Goal: Transaction & Acquisition: Obtain resource

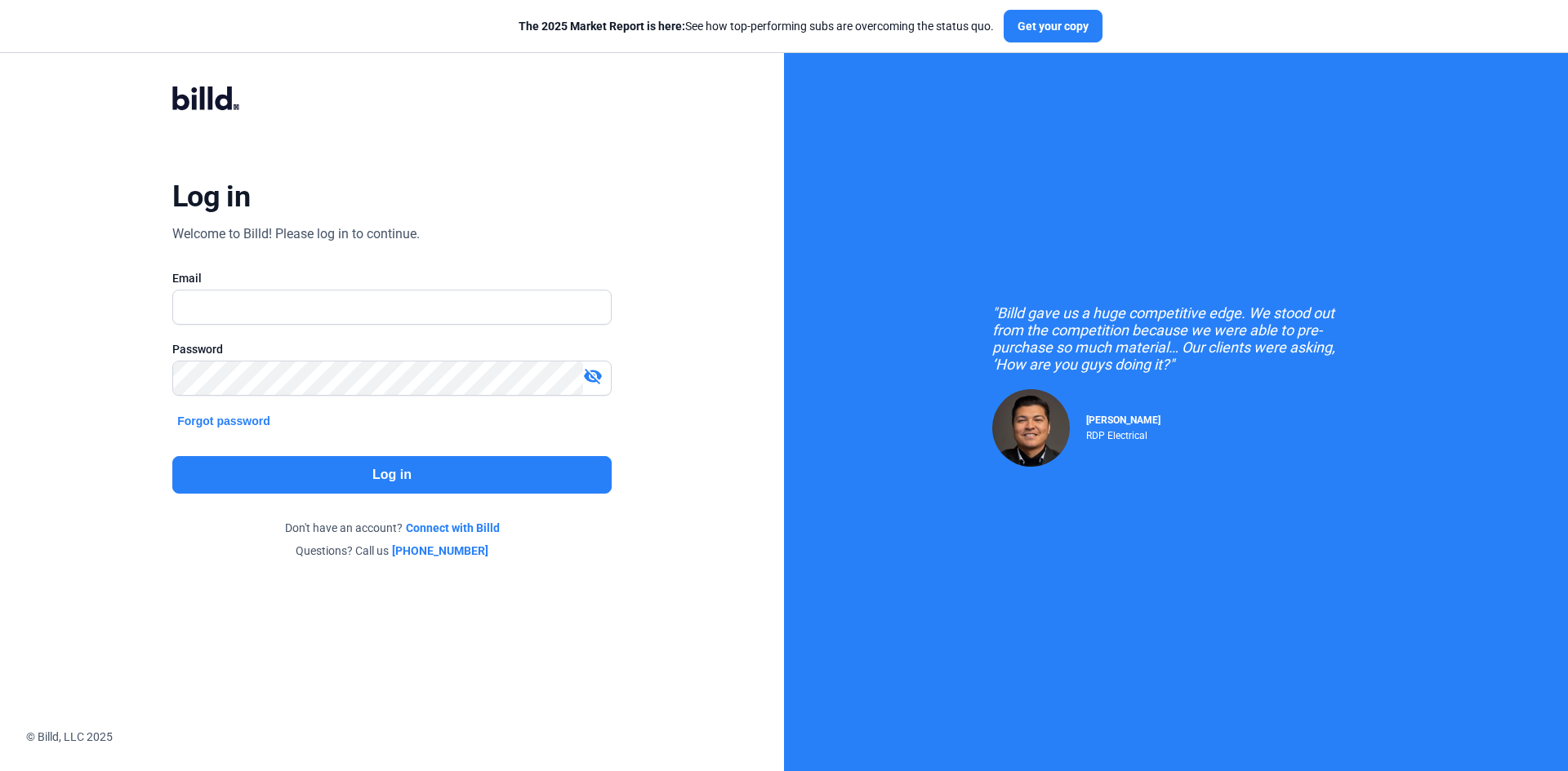
type input "[PERSON_NAME][EMAIL_ADDRESS][DOMAIN_NAME]"
click at [369, 476] on button "Log in" at bounding box center [392, 474] width 440 height 38
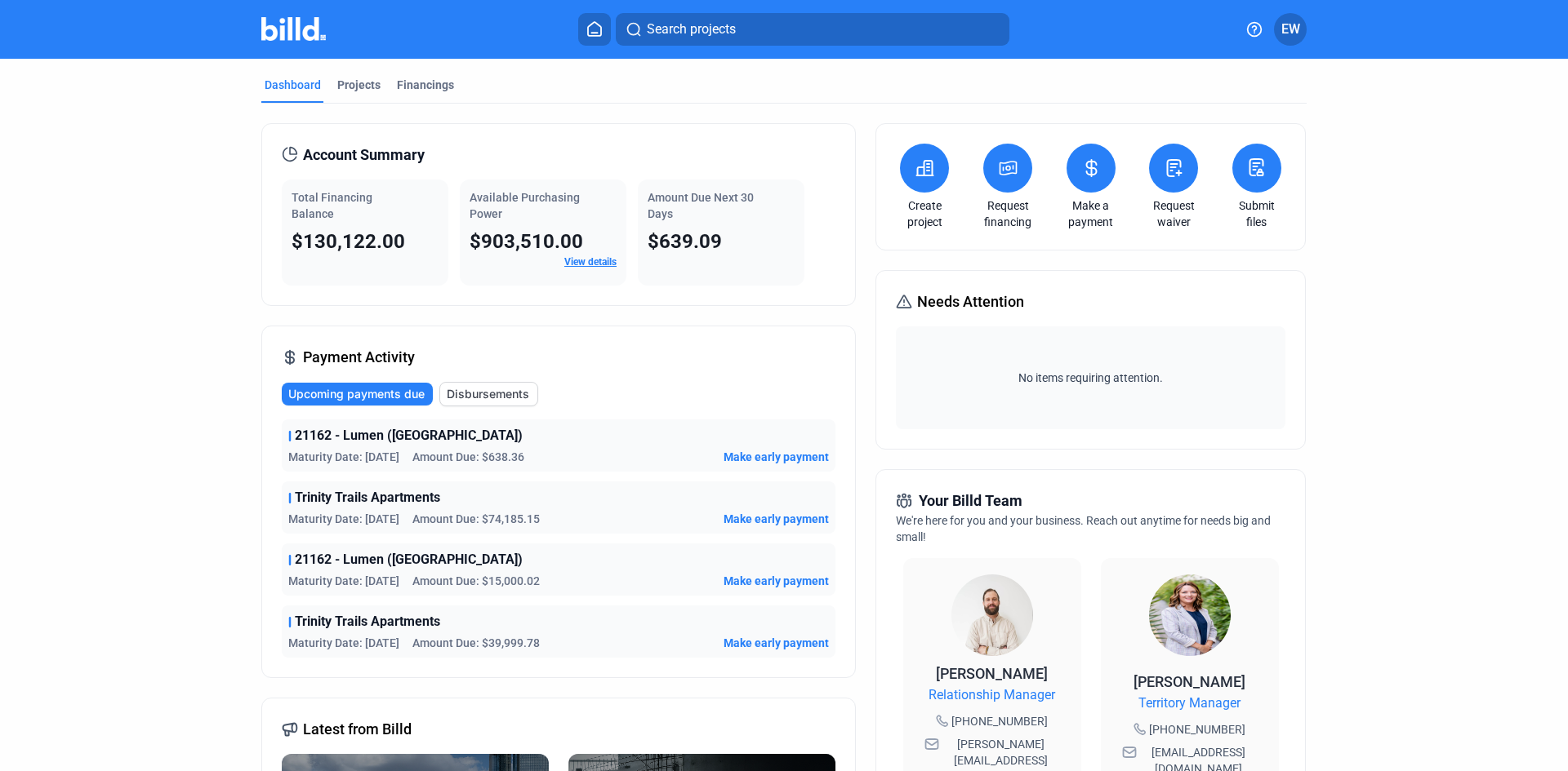
click at [1014, 172] on button at bounding box center [1007, 168] width 49 height 49
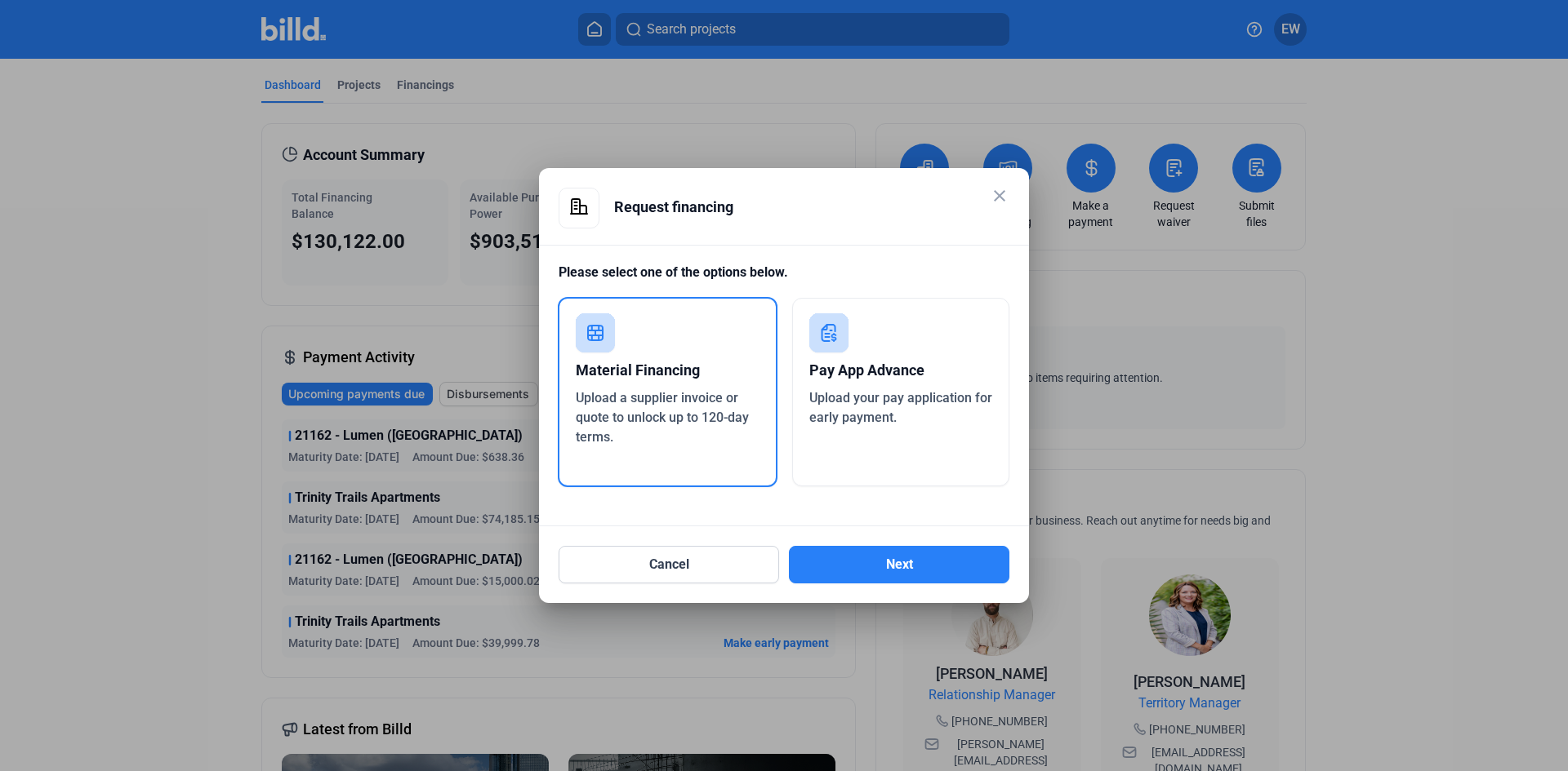
click at [881, 394] on span "Upload your pay application for early payment." at bounding box center [900, 408] width 183 height 35
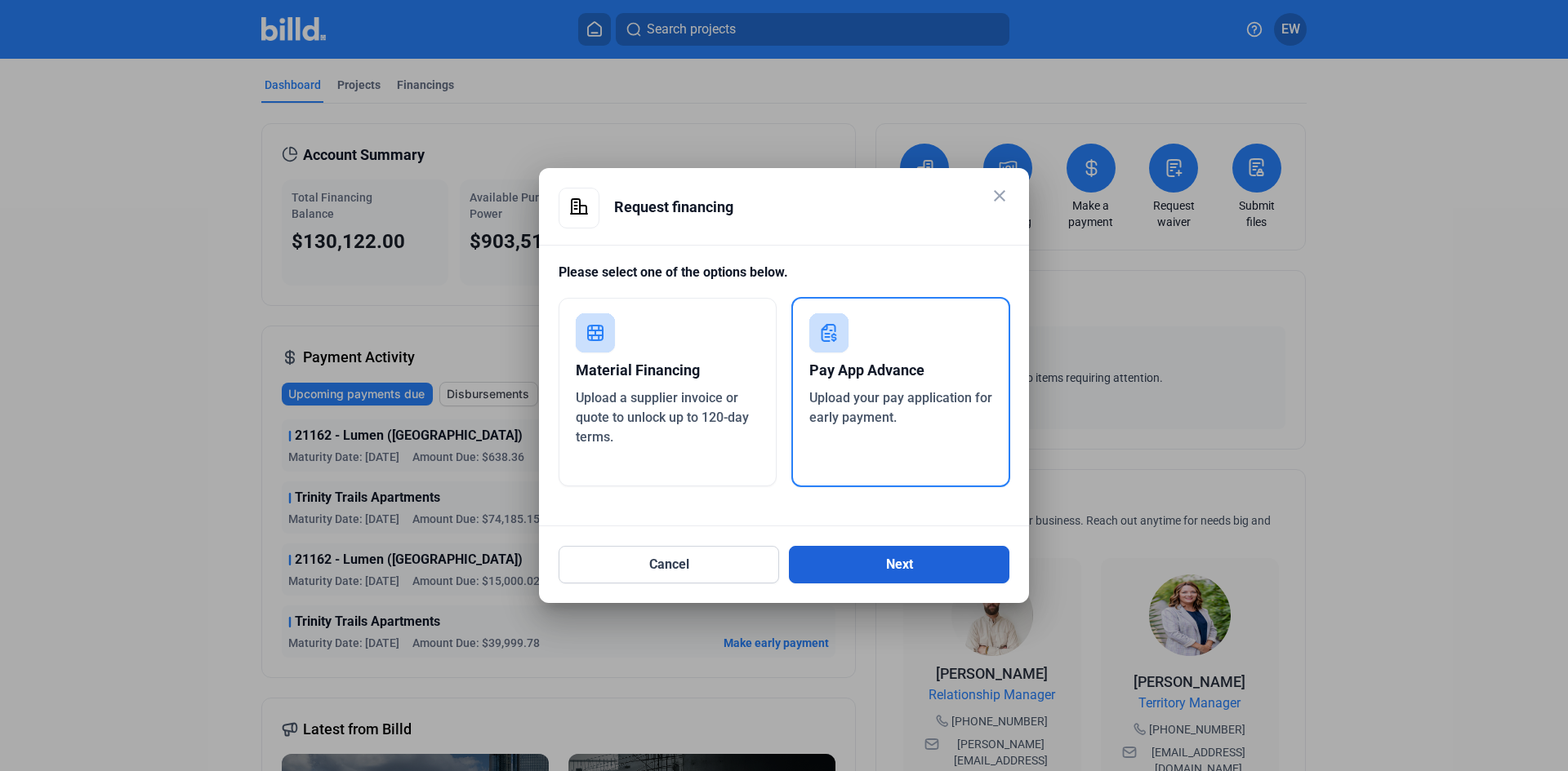
click at [879, 564] on button "Next" at bounding box center [899, 564] width 221 height 38
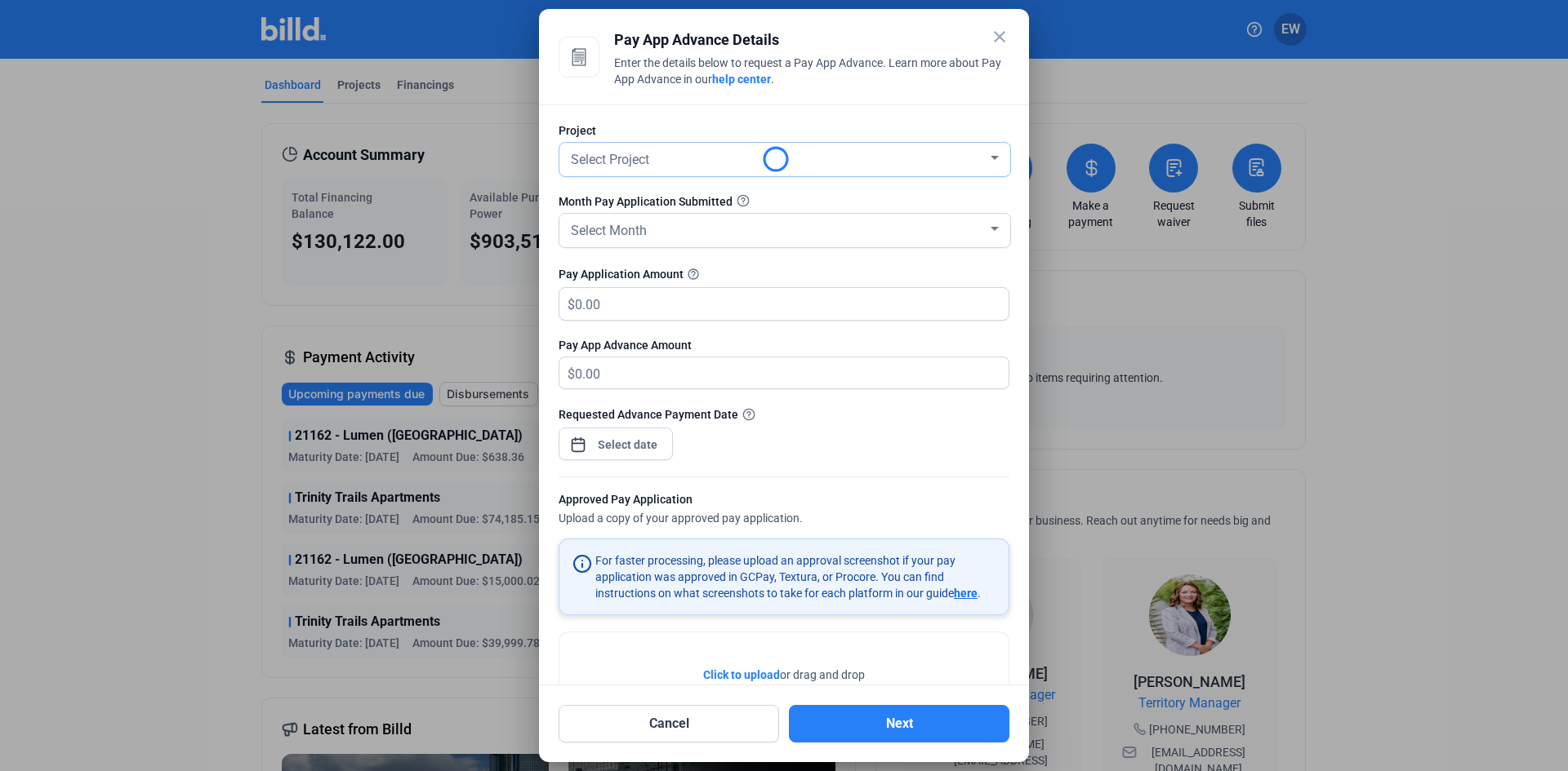
click at [709, 166] on div "Select Project" at bounding box center [777, 158] width 420 height 23
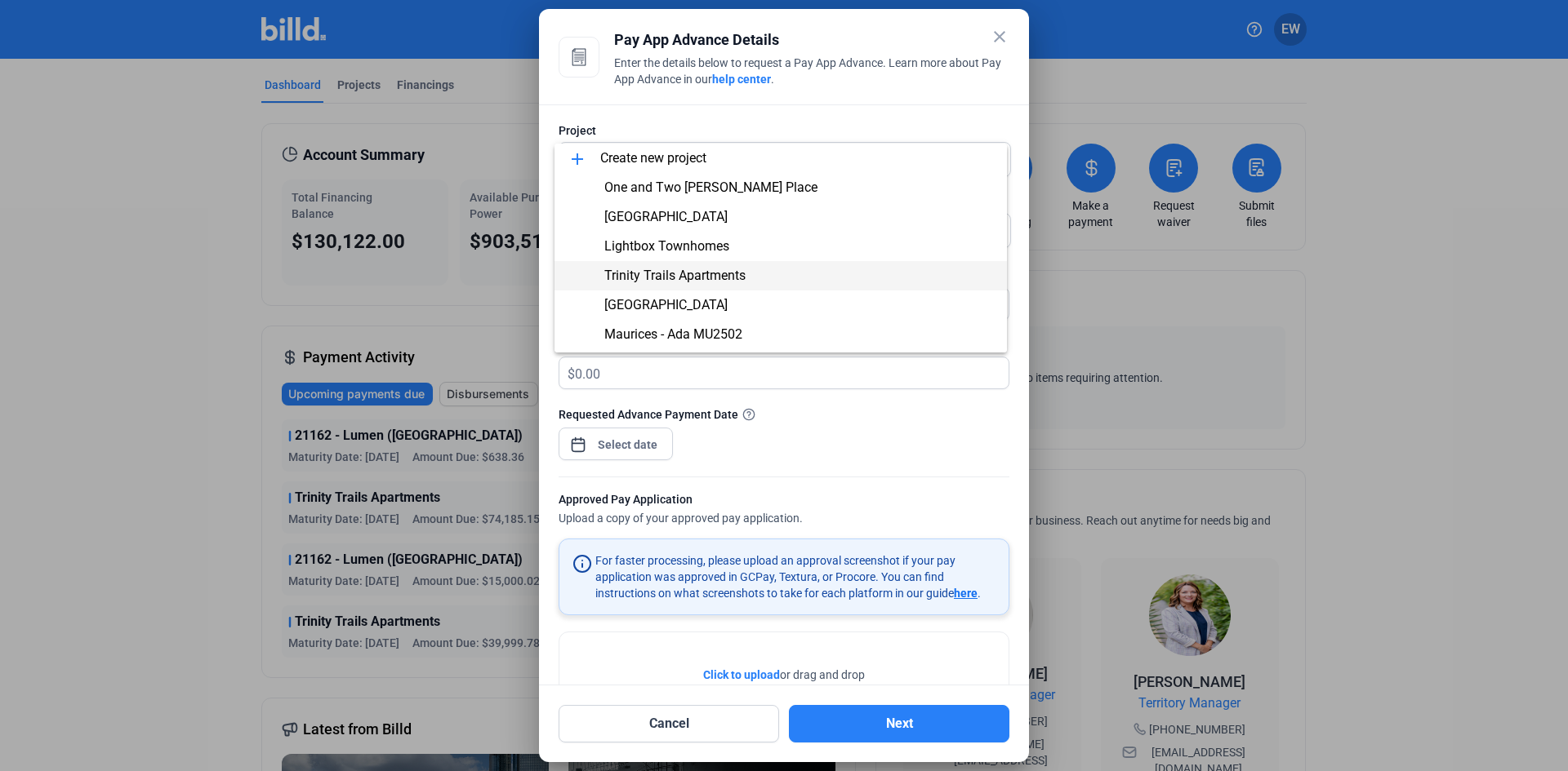
click at [669, 272] on span "Trinity Trails Apartments" at bounding box center [675, 275] width 141 height 16
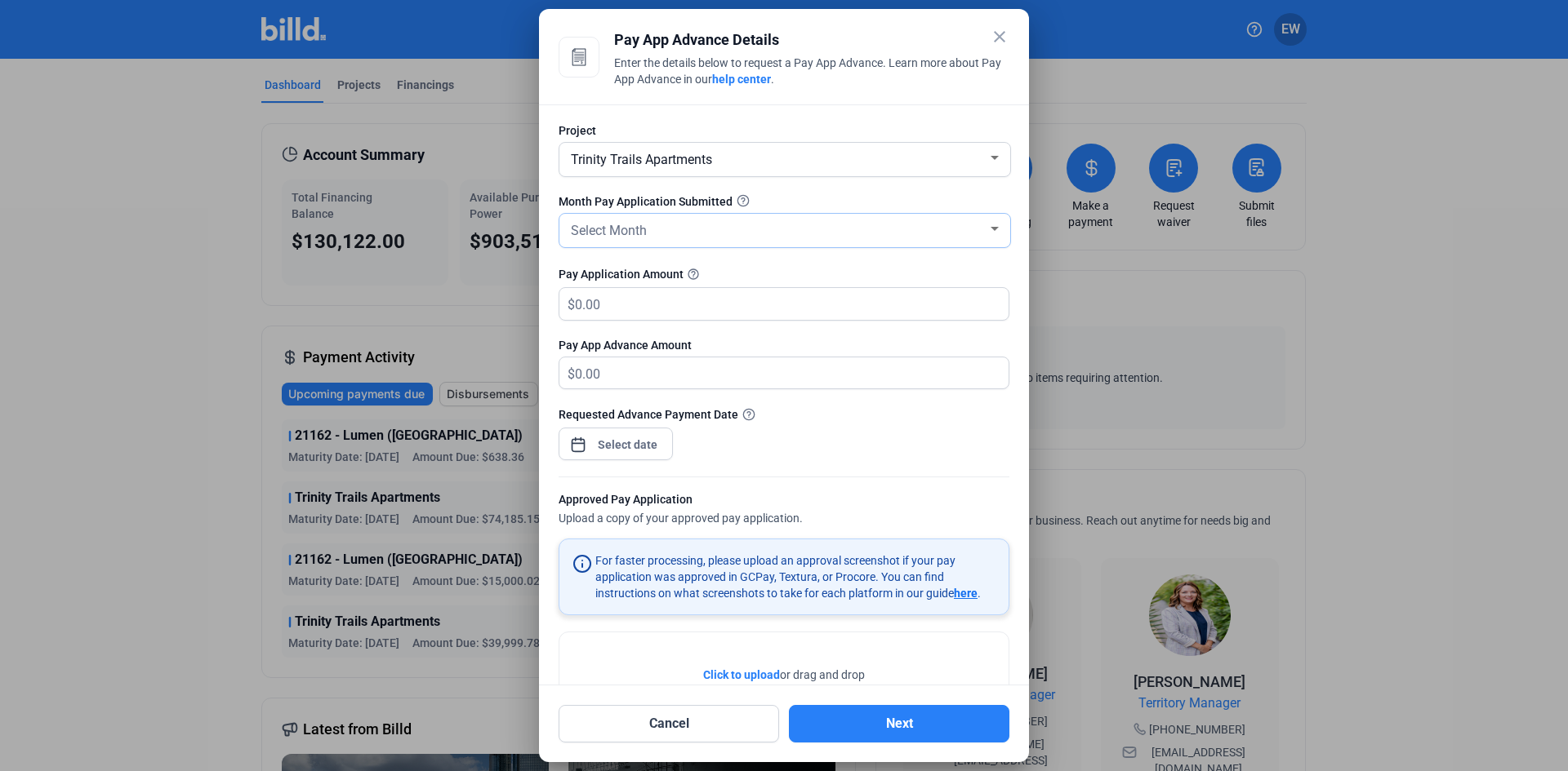
click at [665, 227] on div "Select Month" at bounding box center [777, 229] width 420 height 23
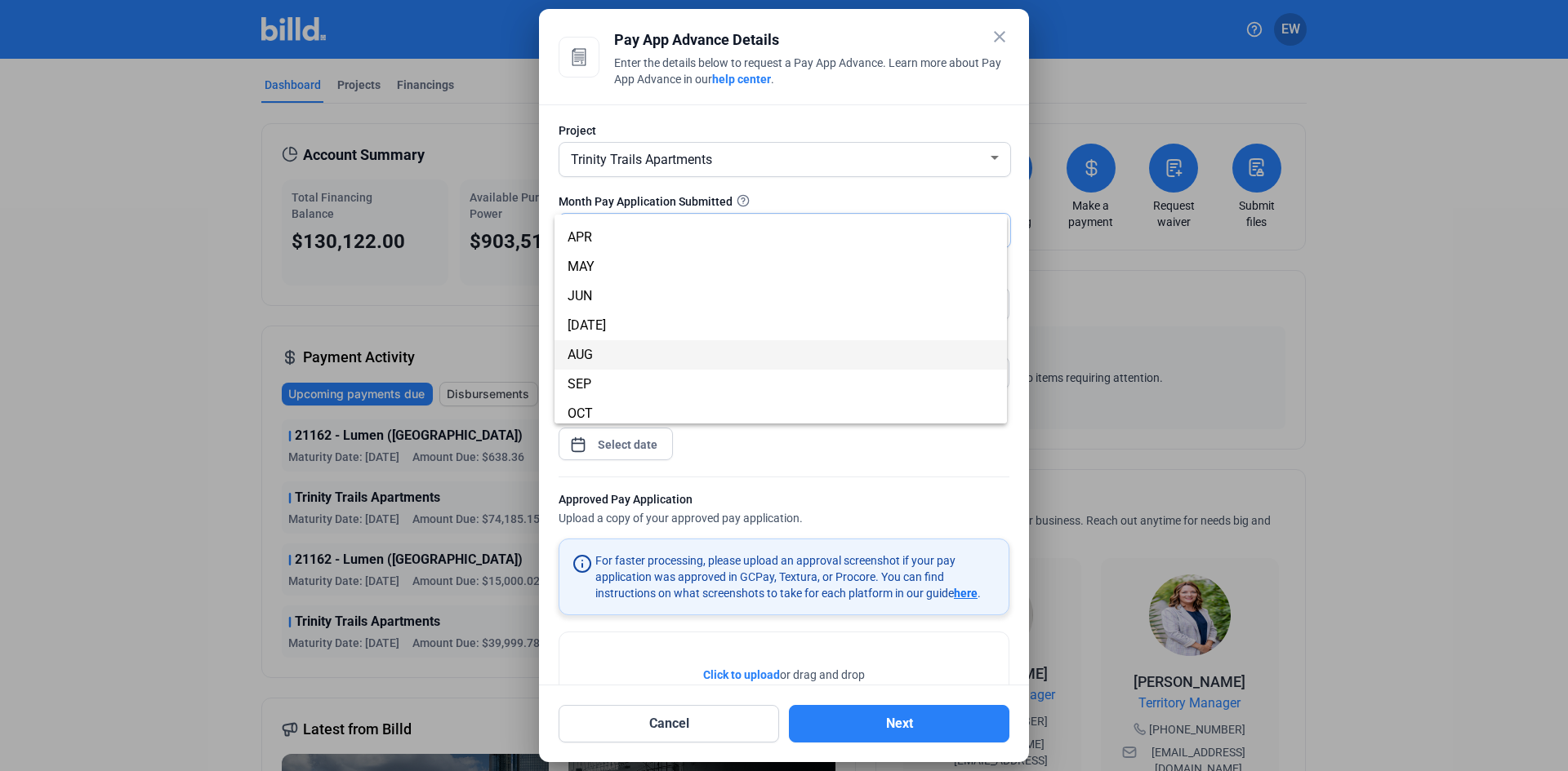
scroll to position [82, 0]
click at [586, 356] on span "AUG" at bounding box center [580, 352] width 25 height 16
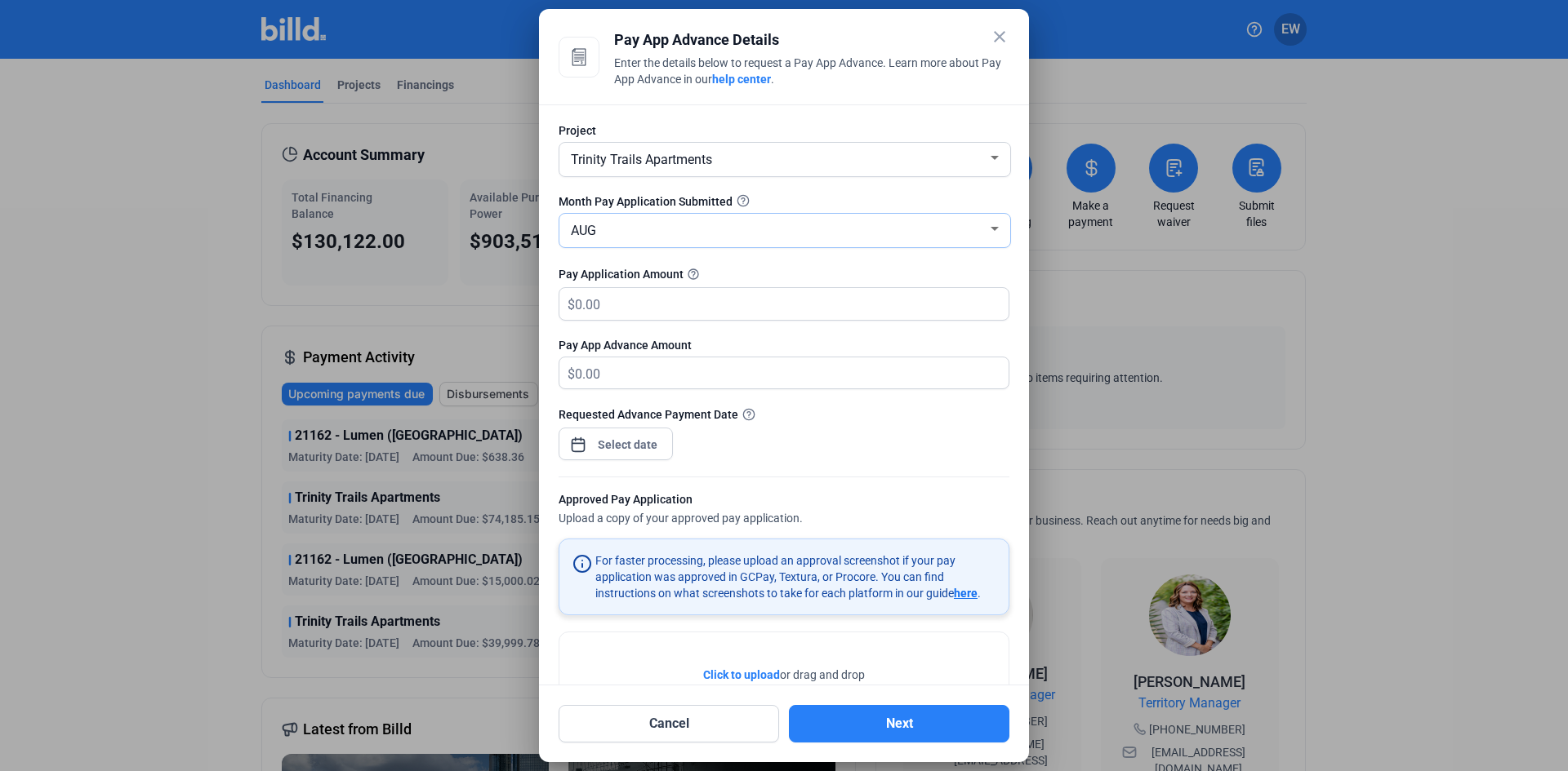
scroll to position [79, 0]
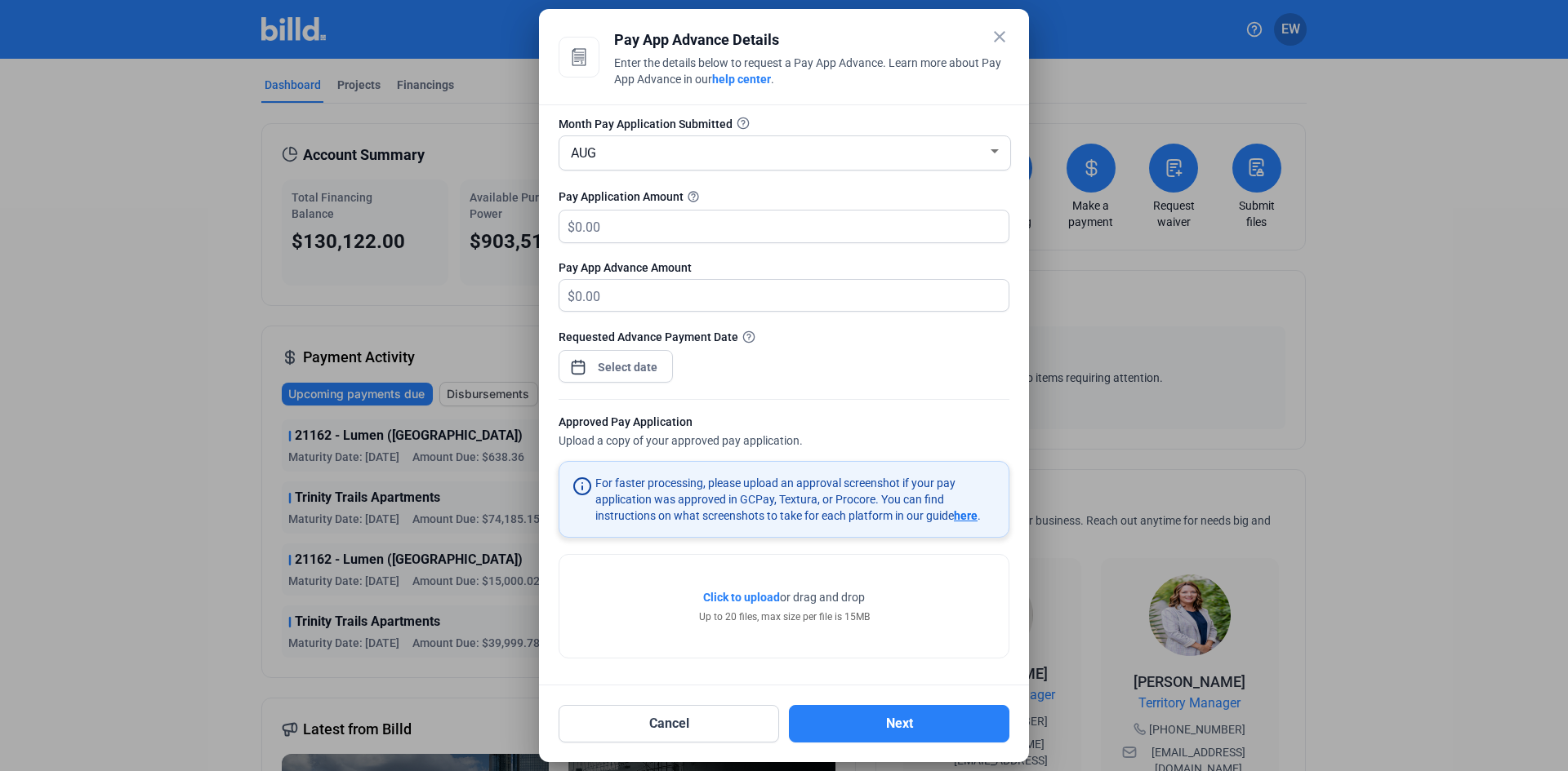
click at [995, 36] on mat-icon "close" at bounding box center [999, 36] width 19 height 19
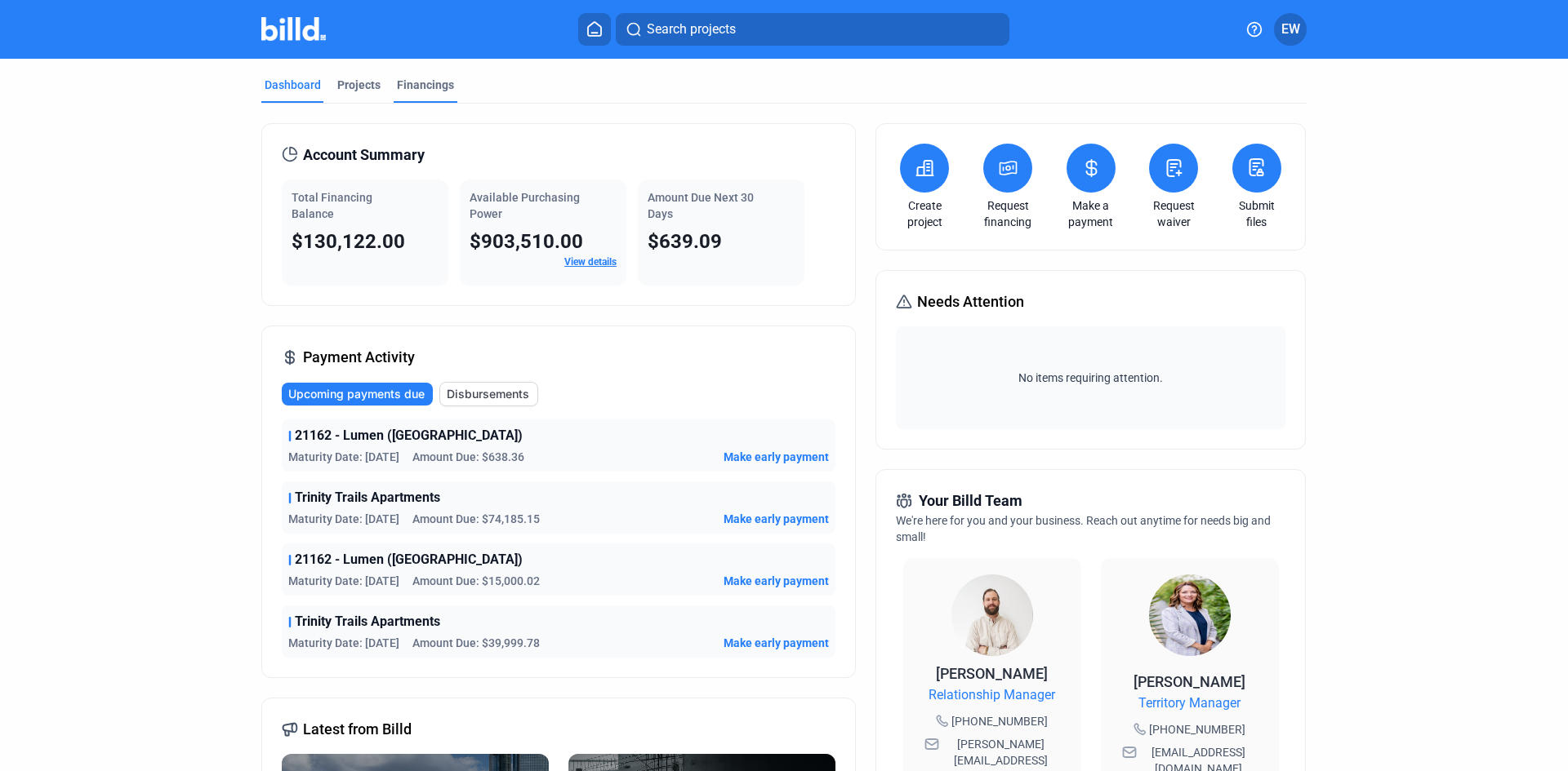
click at [445, 82] on div "Financings" at bounding box center [426, 85] width 57 height 17
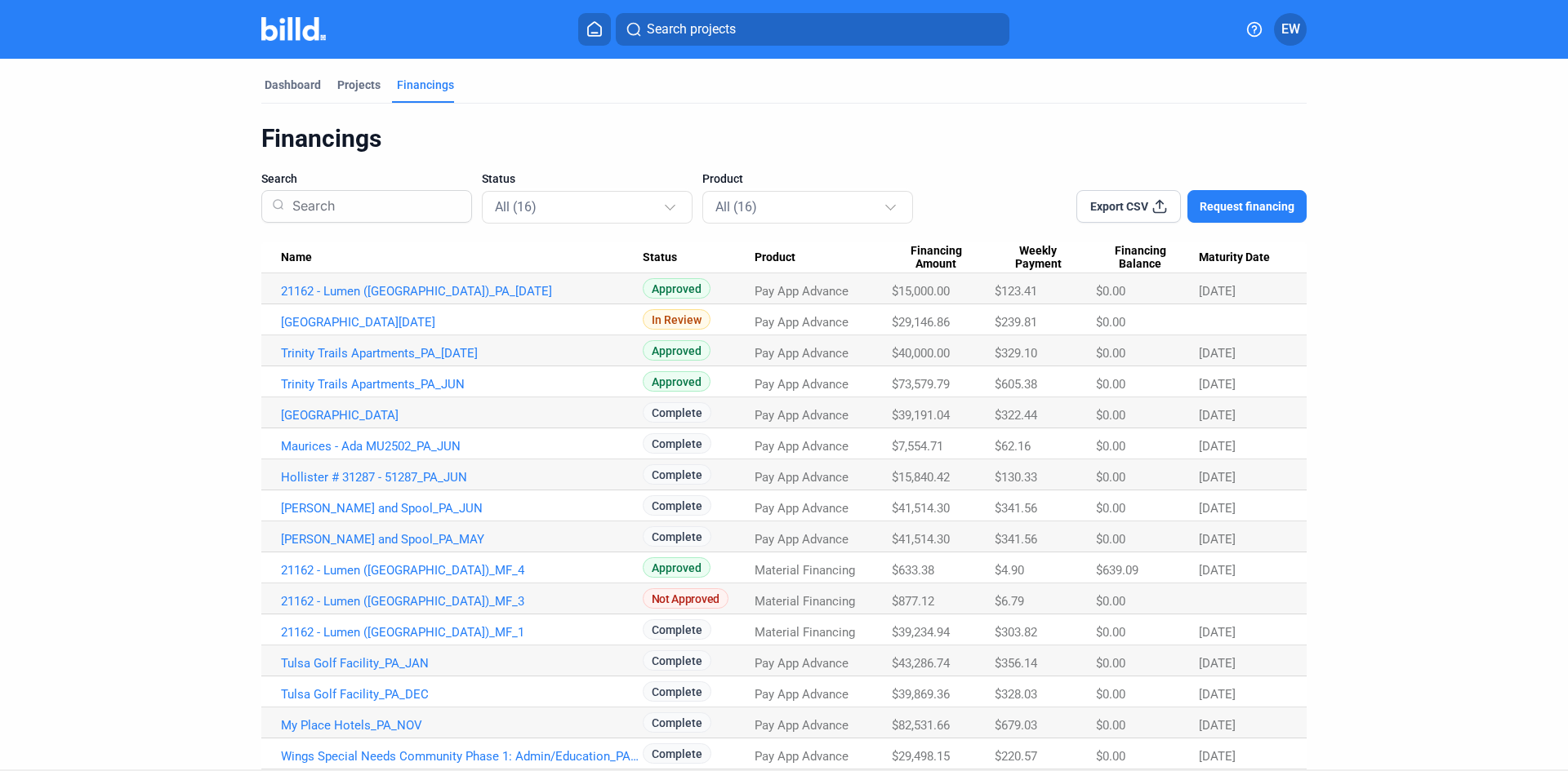
click at [349, 204] on input at bounding box center [373, 207] width 175 height 43
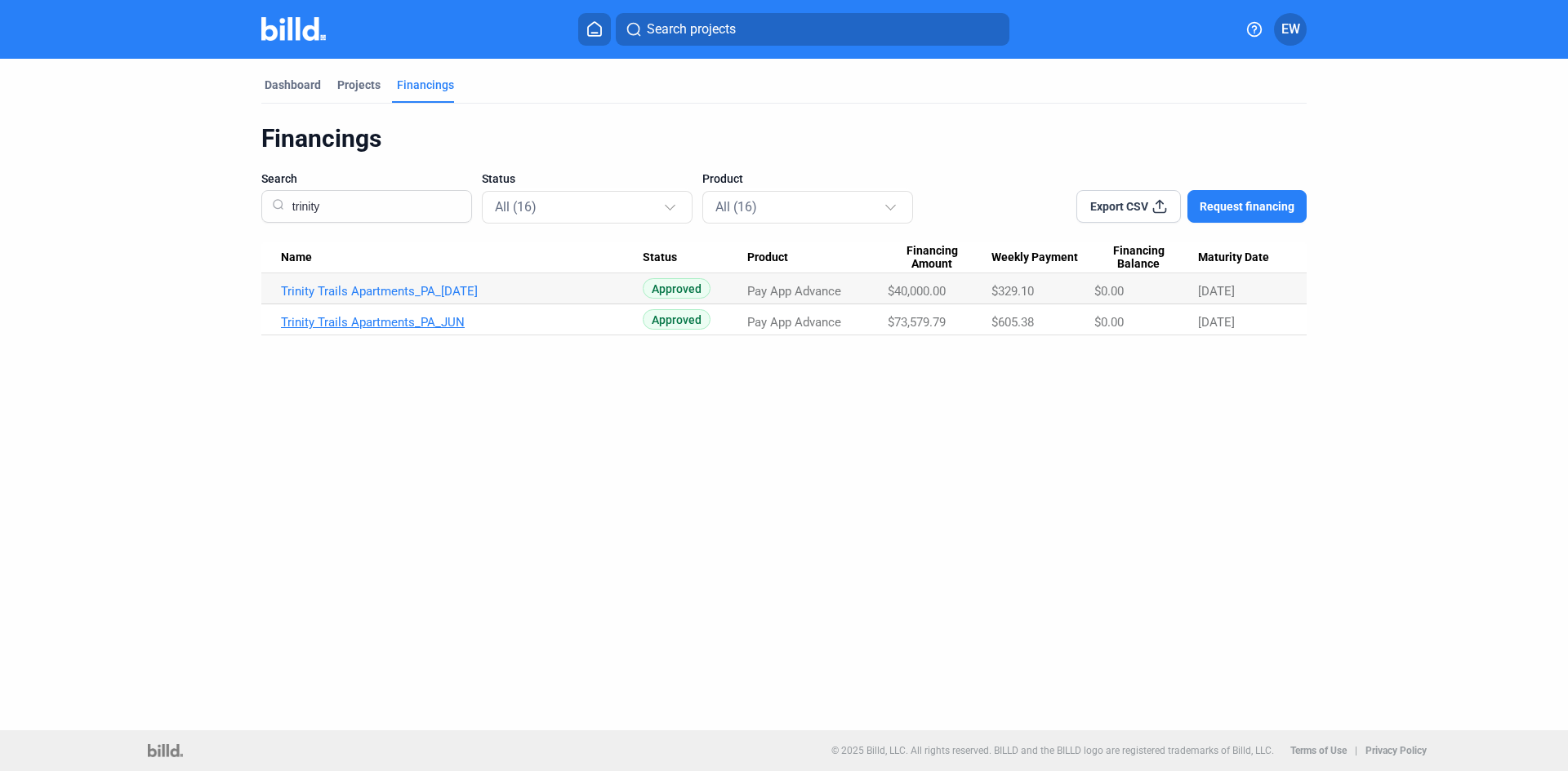
type input "trinity"
click at [404, 321] on link "Trinity Trails Apartments_PA_JUN" at bounding box center [462, 322] width 362 height 15
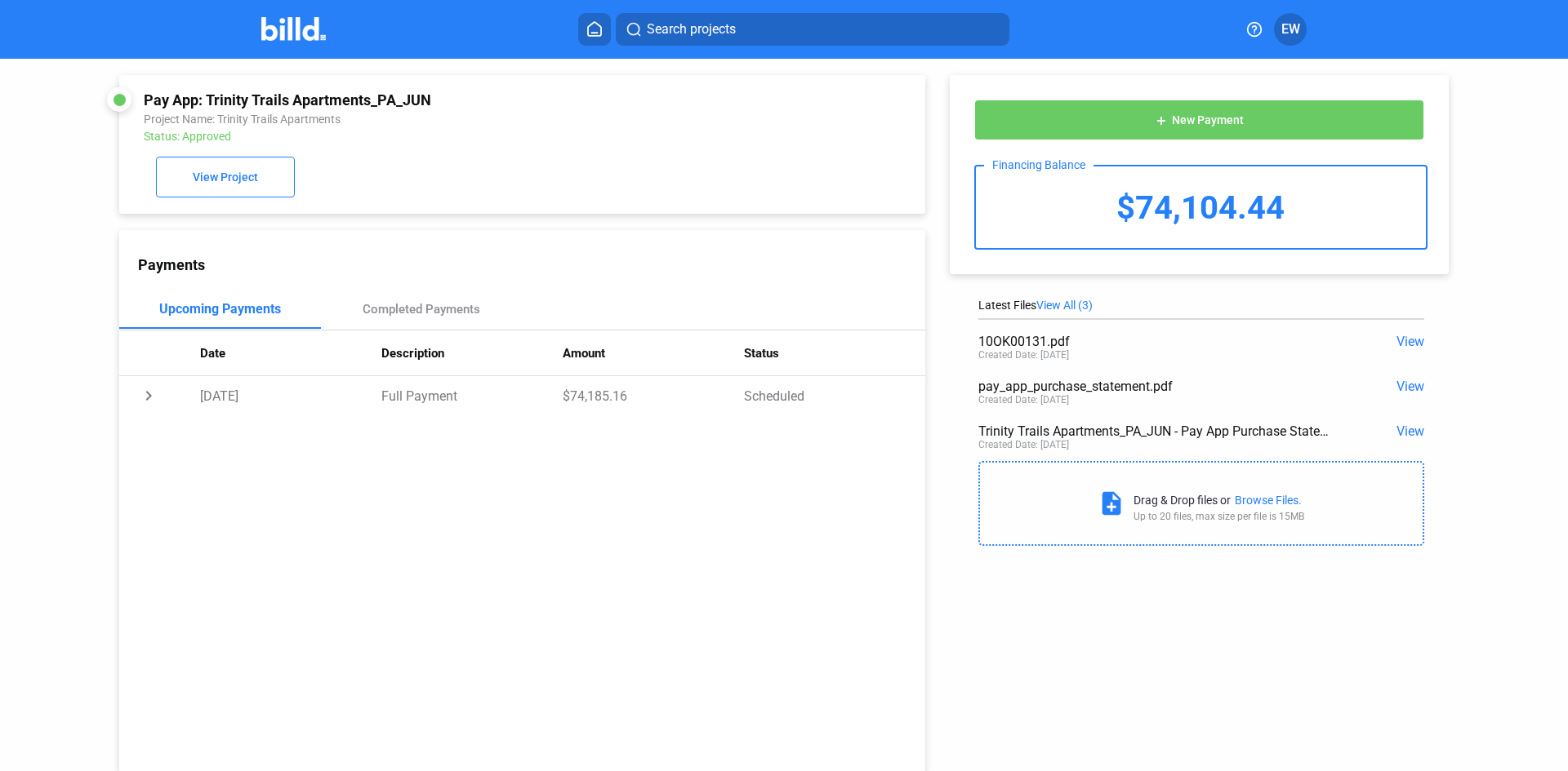
click at [1402, 340] on span "View" at bounding box center [1410, 341] width 28 height 16
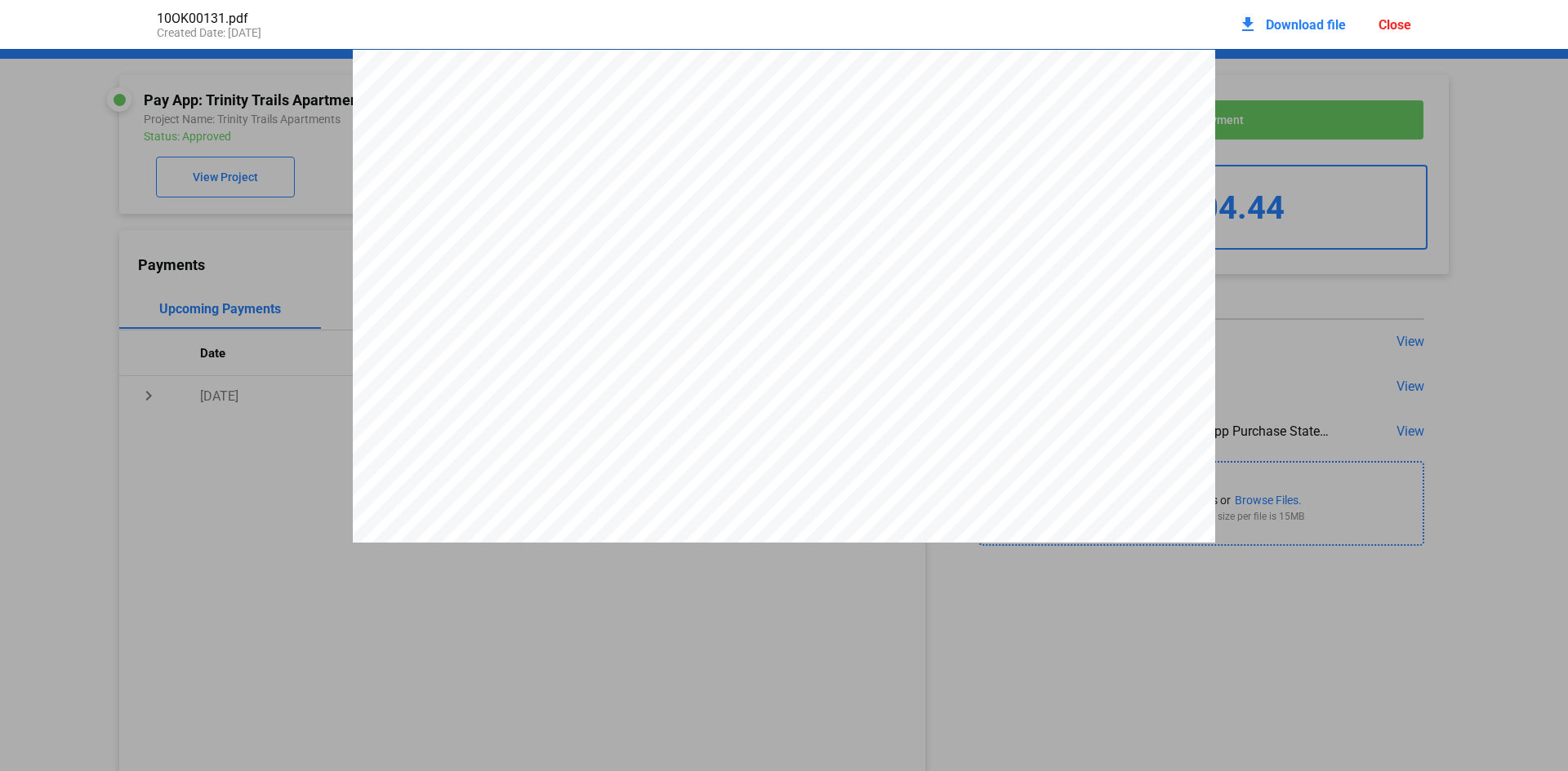
click at [1387, 28] on div "Close" at bounding box center [1394, 24] width 32 height 16
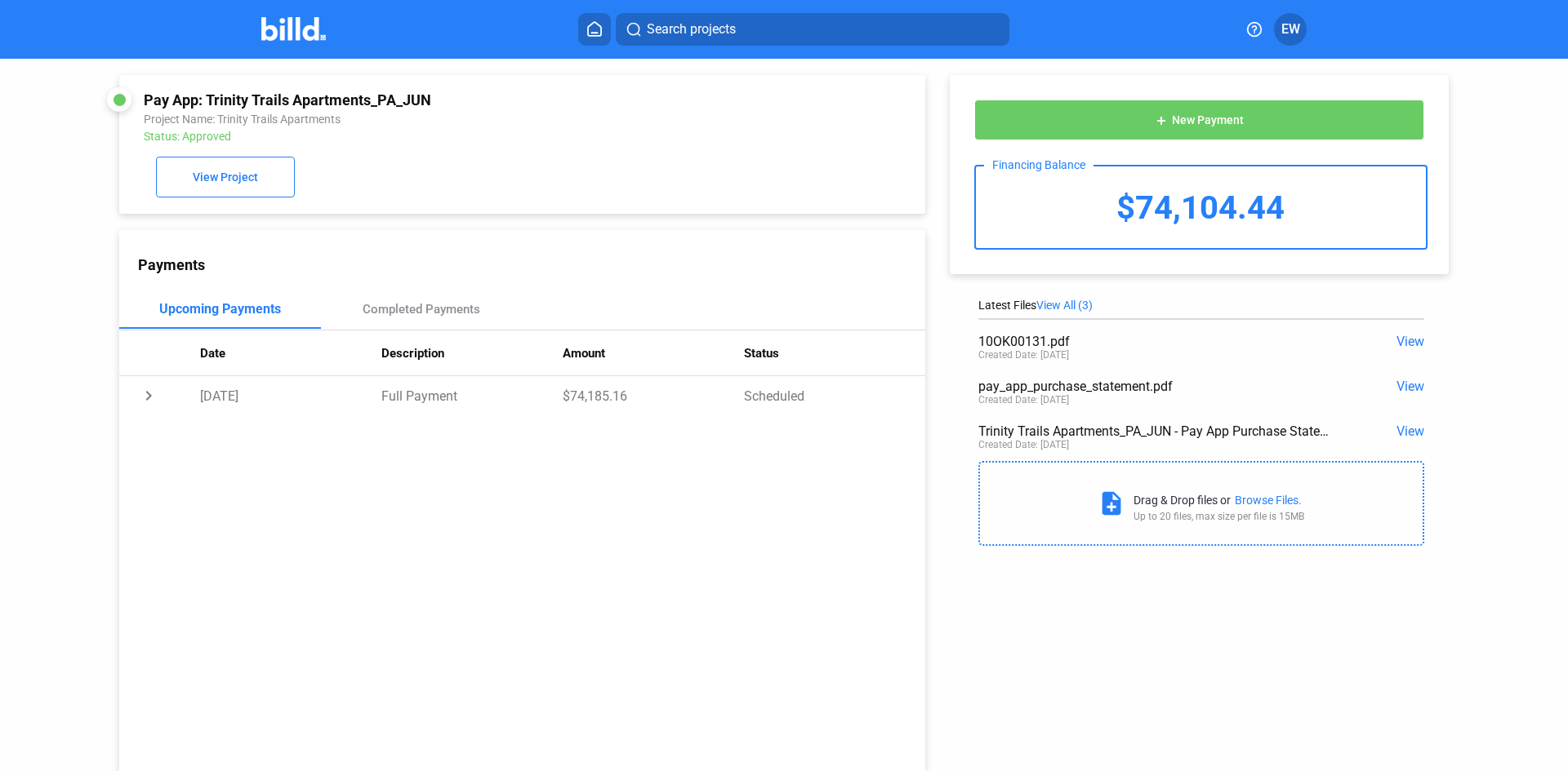
click at [1397, 385] on span "View" at bounding box center [1410, 386] width 28 height 16
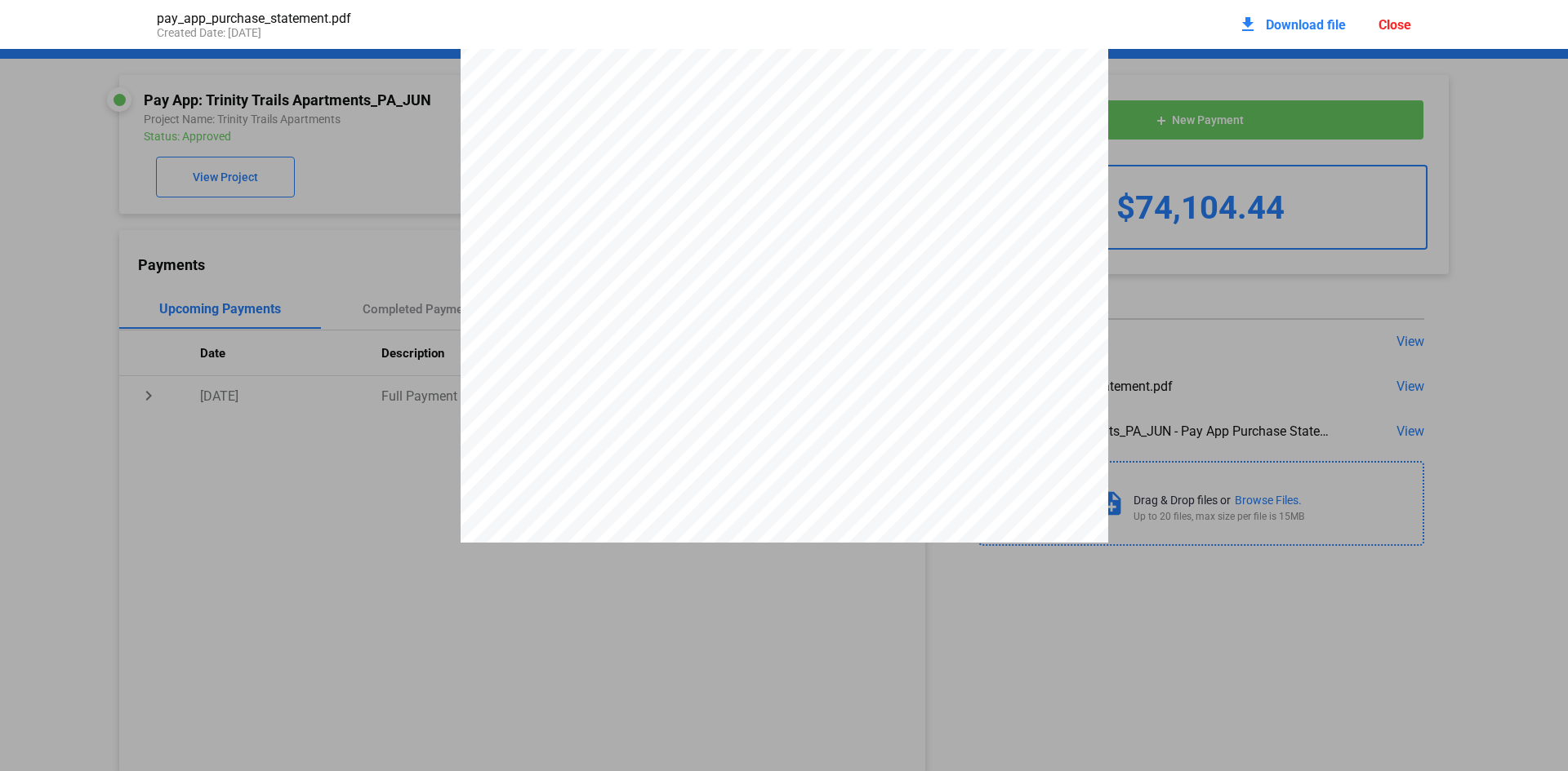
scroll to position [171, 0]
click at [1393, 28] on div "Close" at bounding box center [1394, 24] width 32 height 16
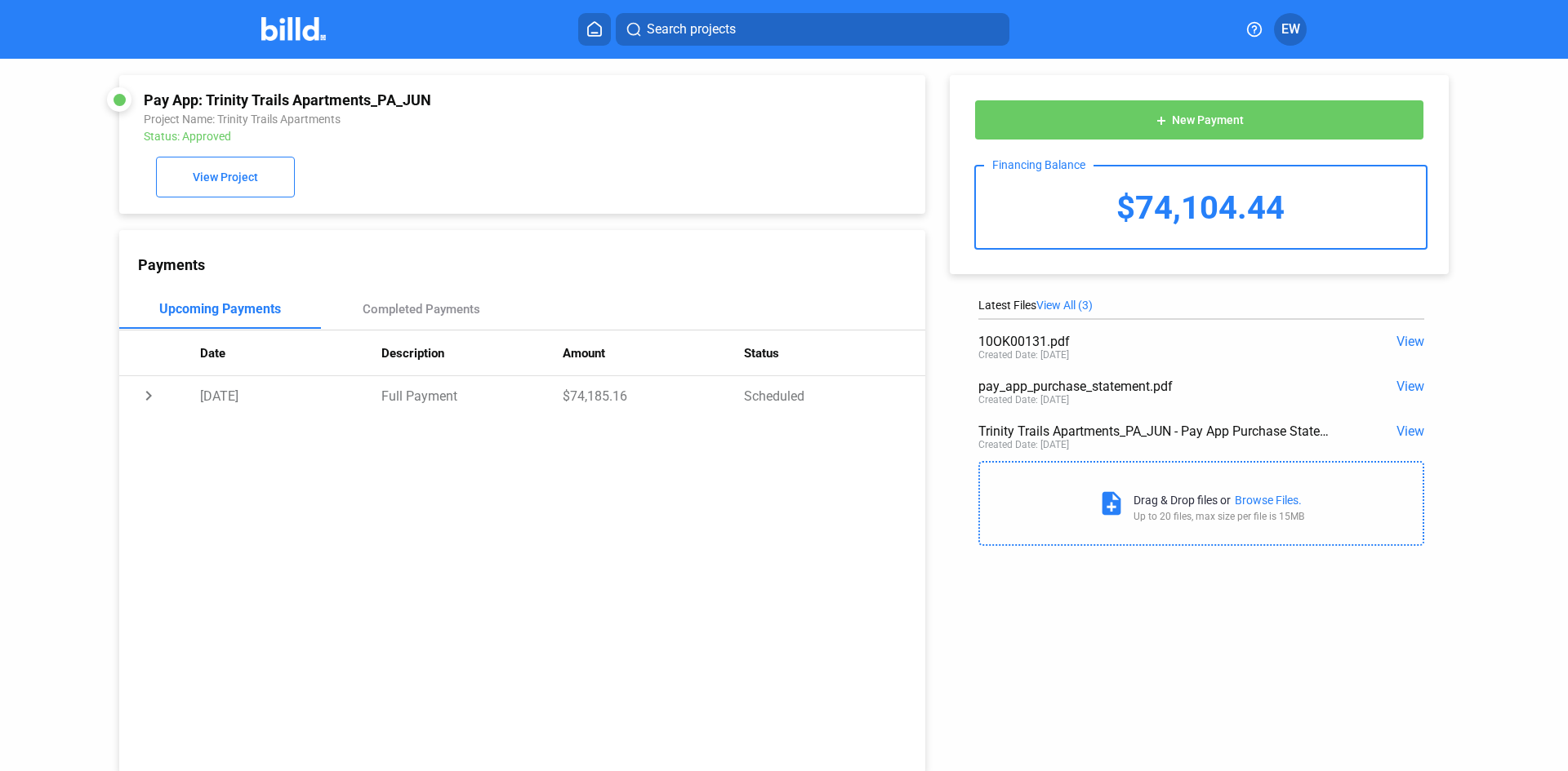
click at [1403, 433] on span "View" at bounding box center [1410, 431] width 28 height 16
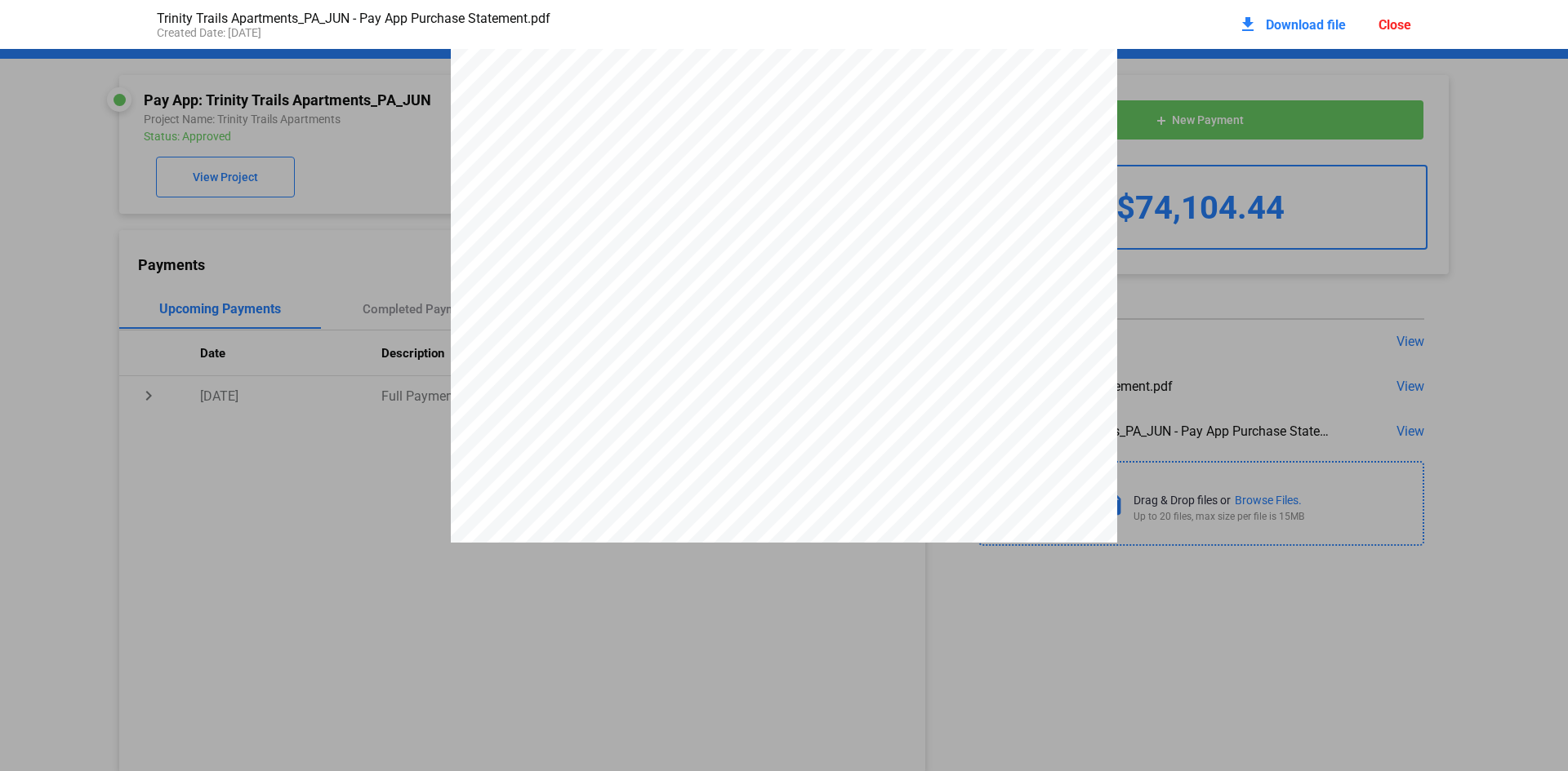
scroll to position [0, 0]
drag, startPoint x: 1464, startPoint y: 312, endPoint x: 1445, endPoint y: 322, distance: 21.5
click at [1398, 19] on div "Close" at bounding box center [1394, 24] width 32 height 16
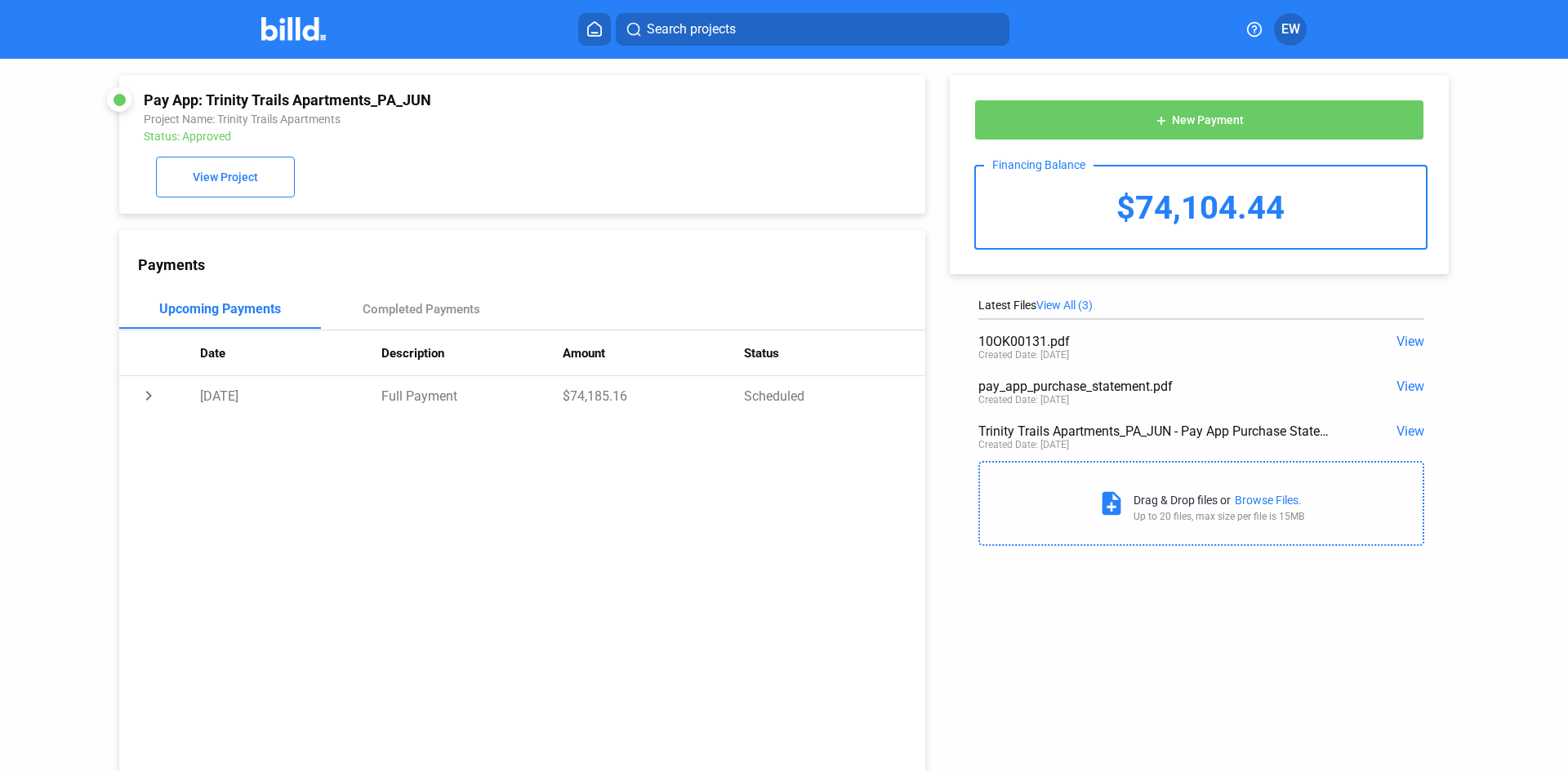
click at [1401, 387] on span "View" at bounding box center [1410, 386] width 28 height 16
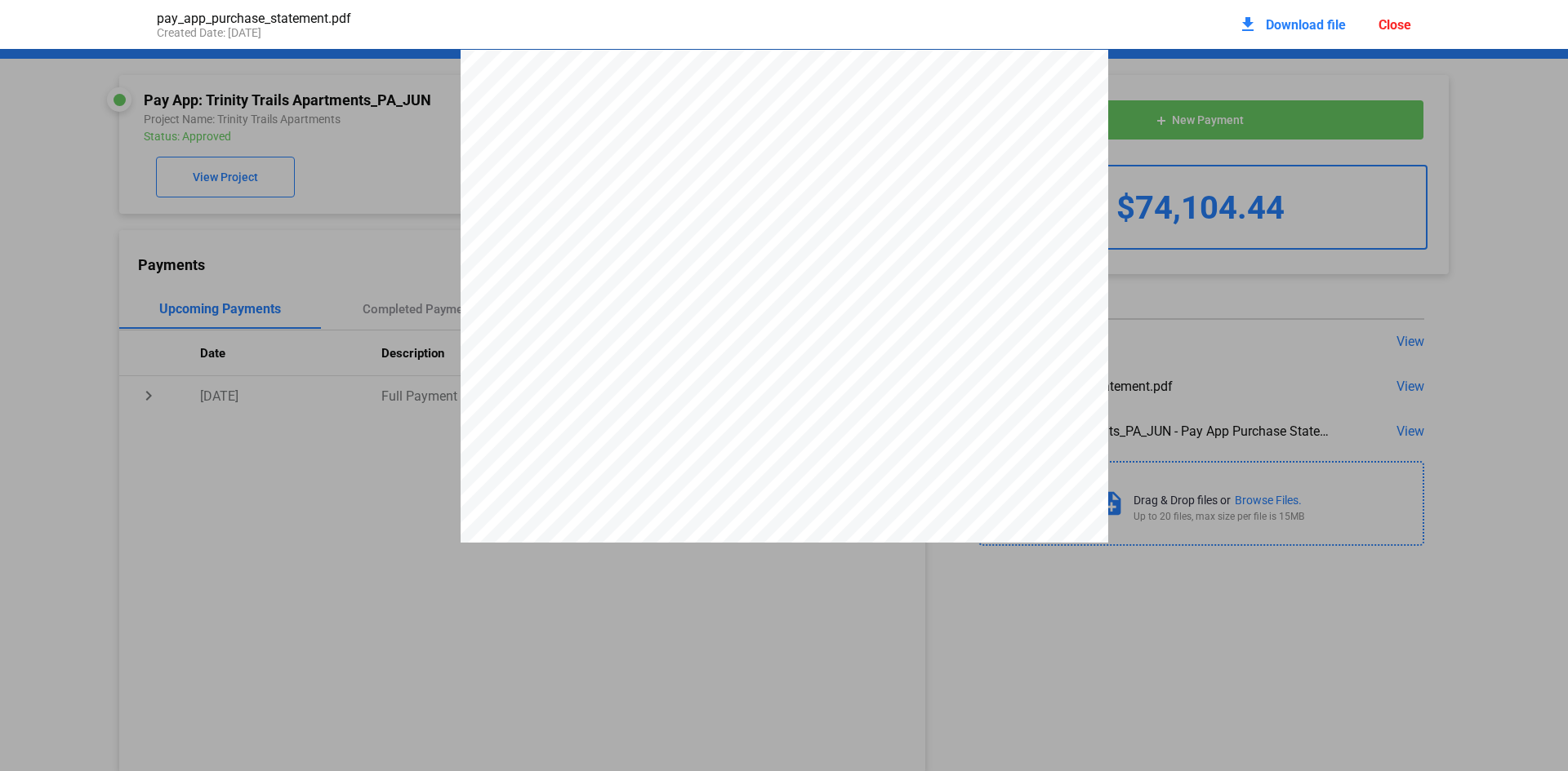
scroll to position [8, 0]
click at [1386, 26] on div "Close" at bounding box center [1394, 24] width 32 height 16
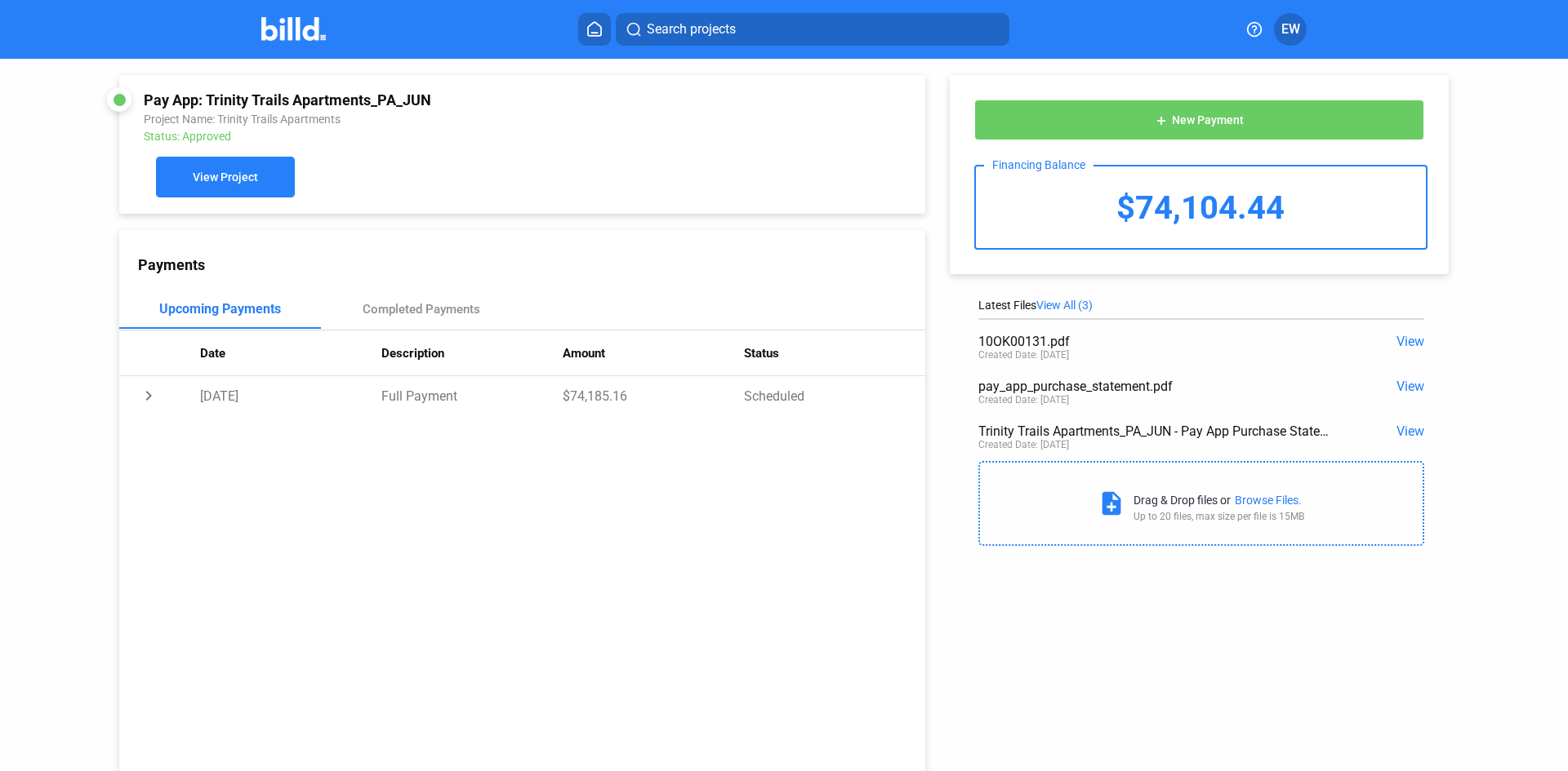
click at [207, 179] on span "View Project" at bounding box center [225, 178] width 65 height 13
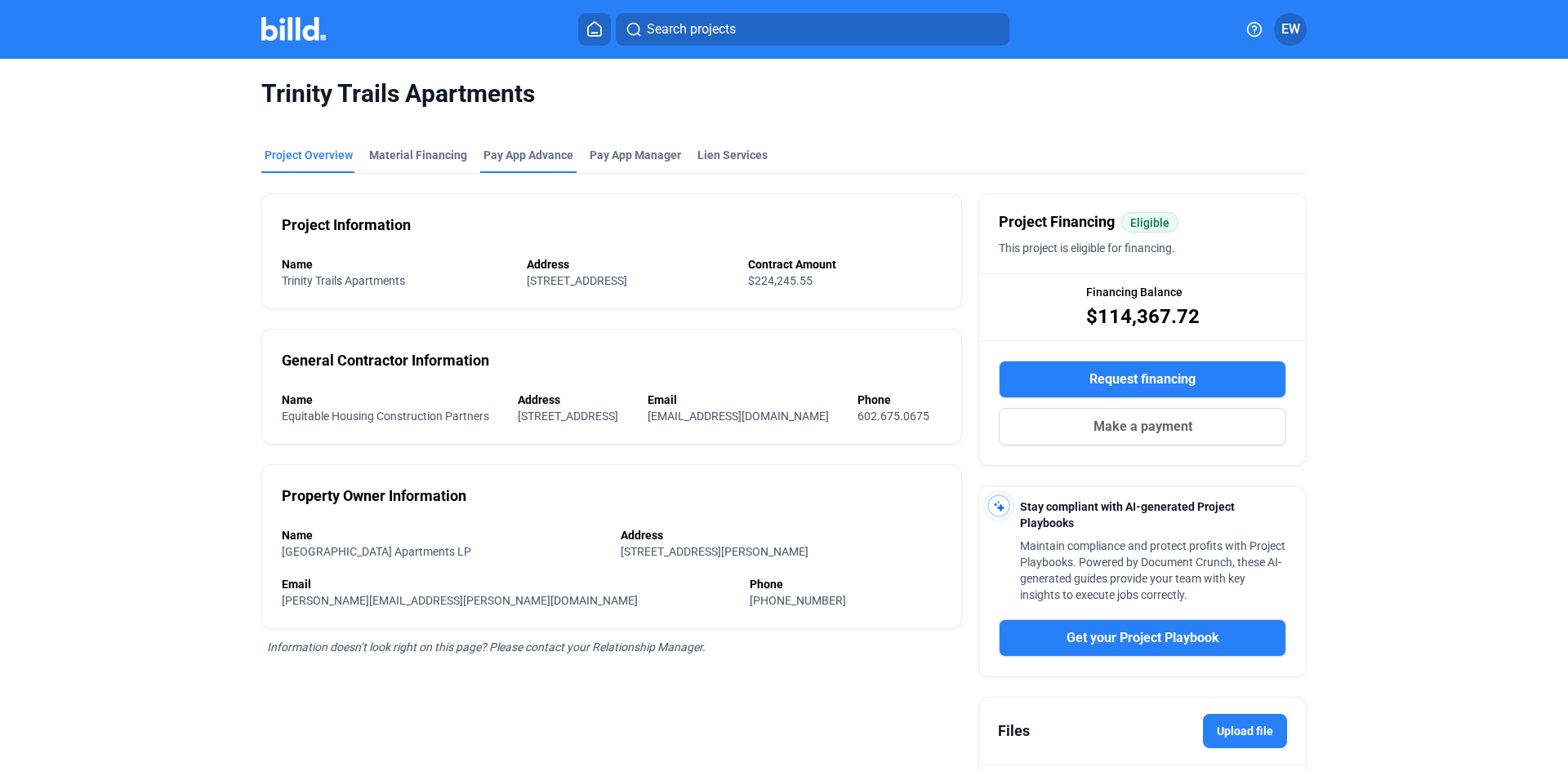
click at [506, 151] on div "Pay App Advance" at bounding box center [528, 155] width 90 height 17
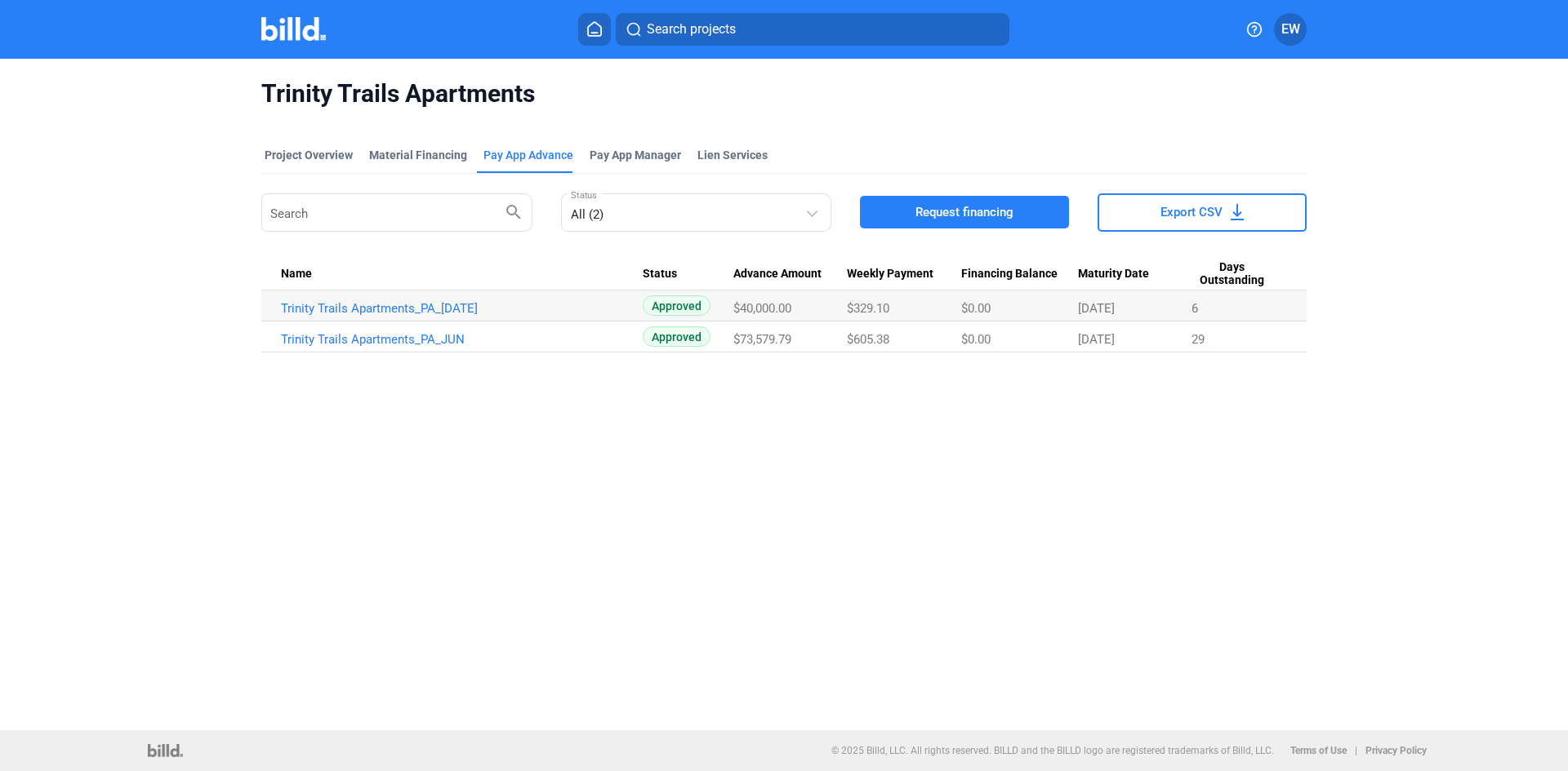
click at [967, 206] on span "Request financing" at bounding box center [964, 212] width 98 height 17
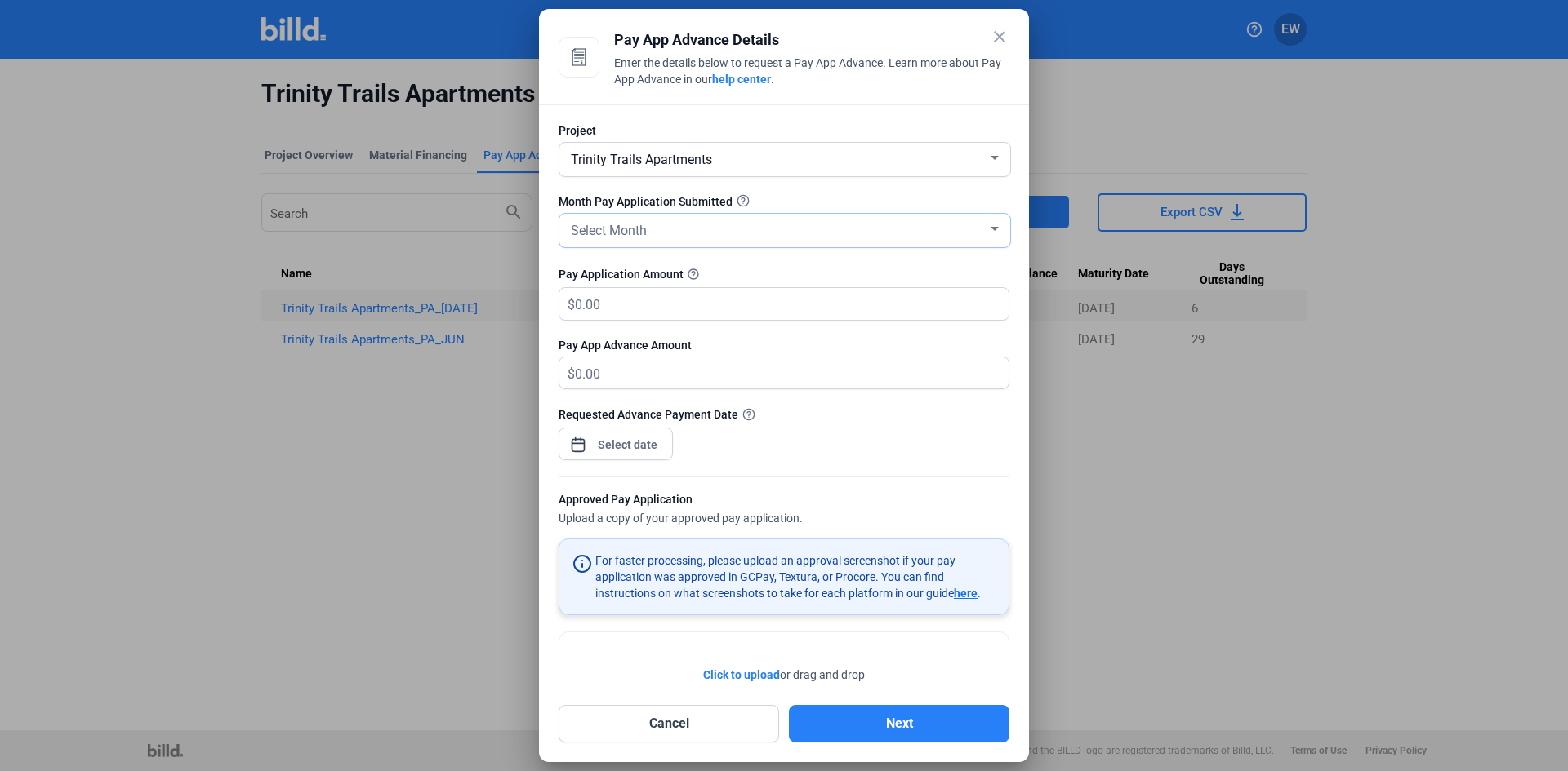
click at [669, 230] on div "Select Month" at bounding box center [777, 229] width 420 height 23
click at [585, 289] on span "AUG" at bounding box center [580, 291] width 25 height 16
click at [614, 440] on div "close Pay App Advance Details Enter the details below to request a Pay App Adva…" at bounding box center [784, 386] width 1568 height 771
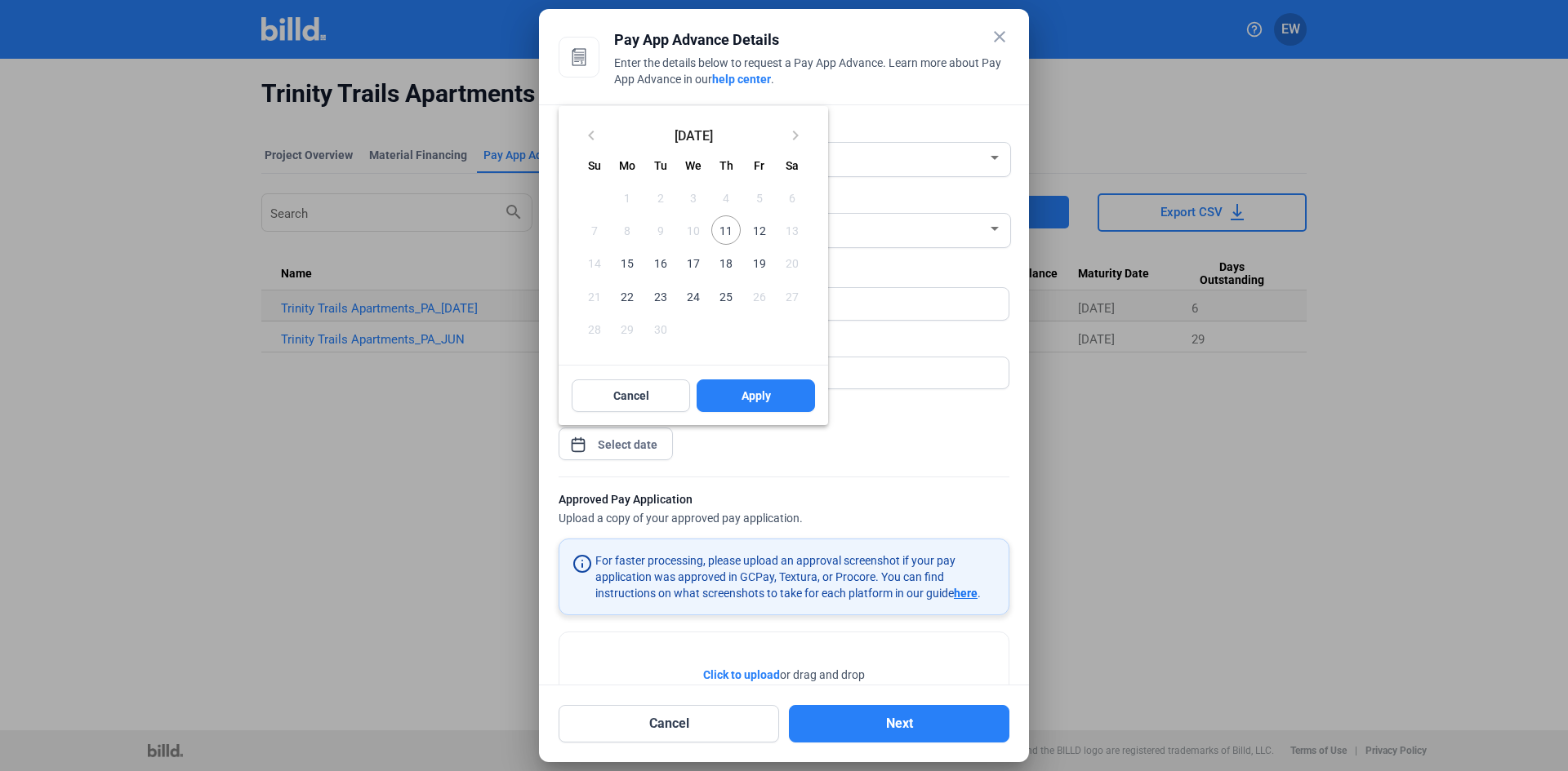
click at [752, 226] on span "12" at bounding box center [759, 230] width 30 height 30
click at [748, 397] on span "Apply" at bounding box center [757, 396] width 30 height 17
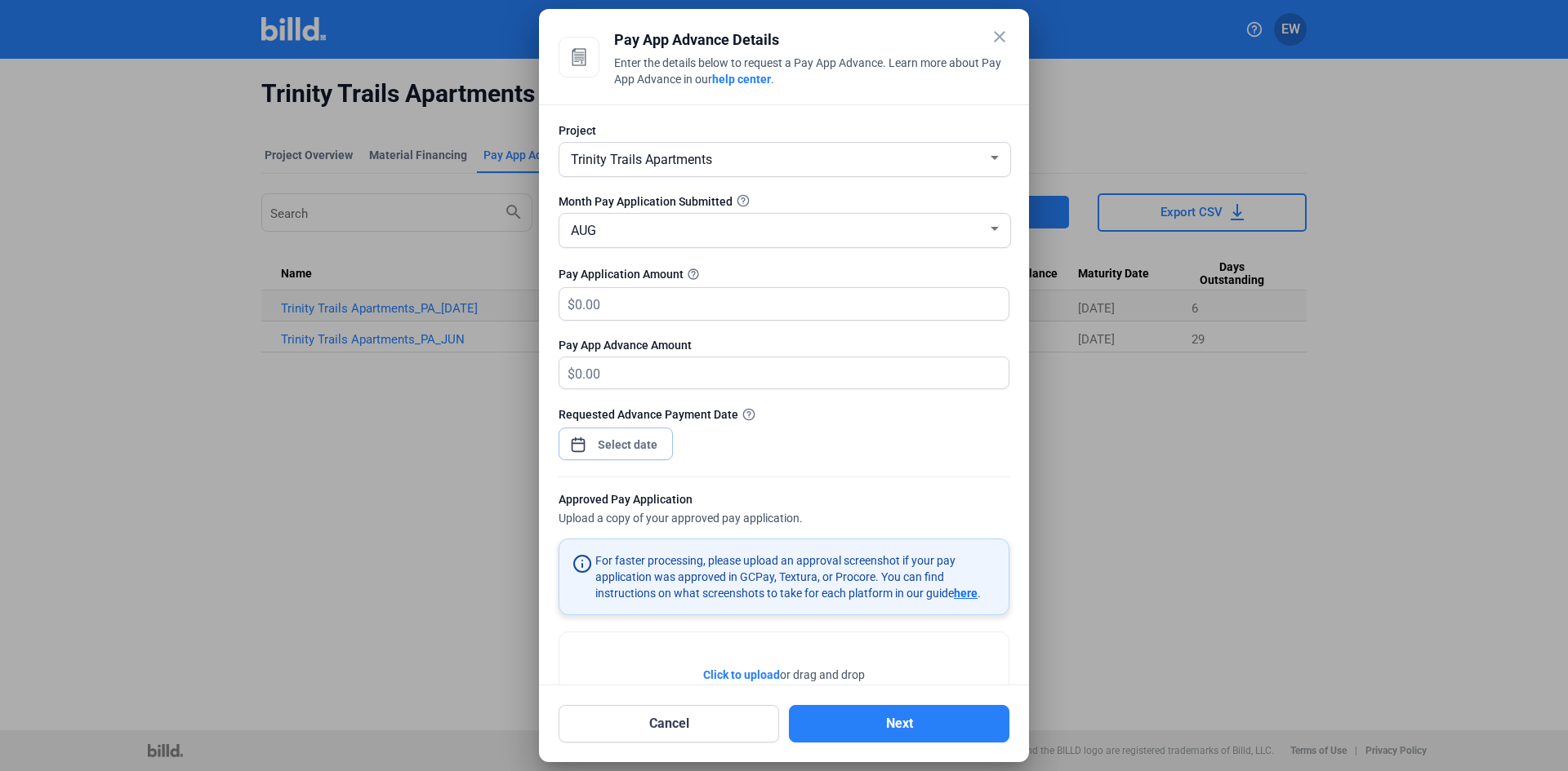
scroll to position [79, 0]
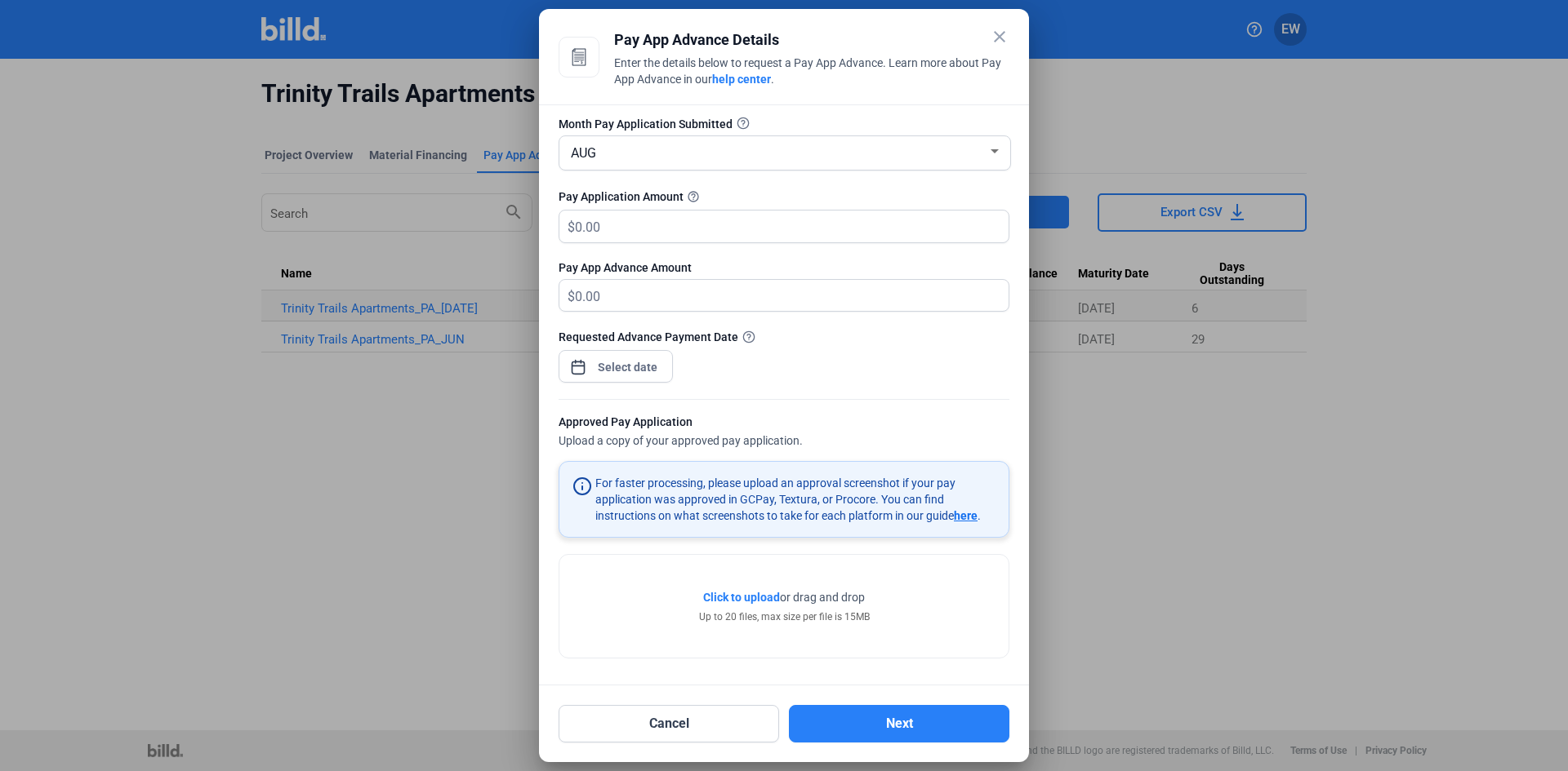
click at [741, 597] on span "Click to upload" at bounding box center [741, 597] width 77 height 13
click at [628, 226] on input "text" at bounding box center [782, 224] width 414 height 32
type input "38,269.79"
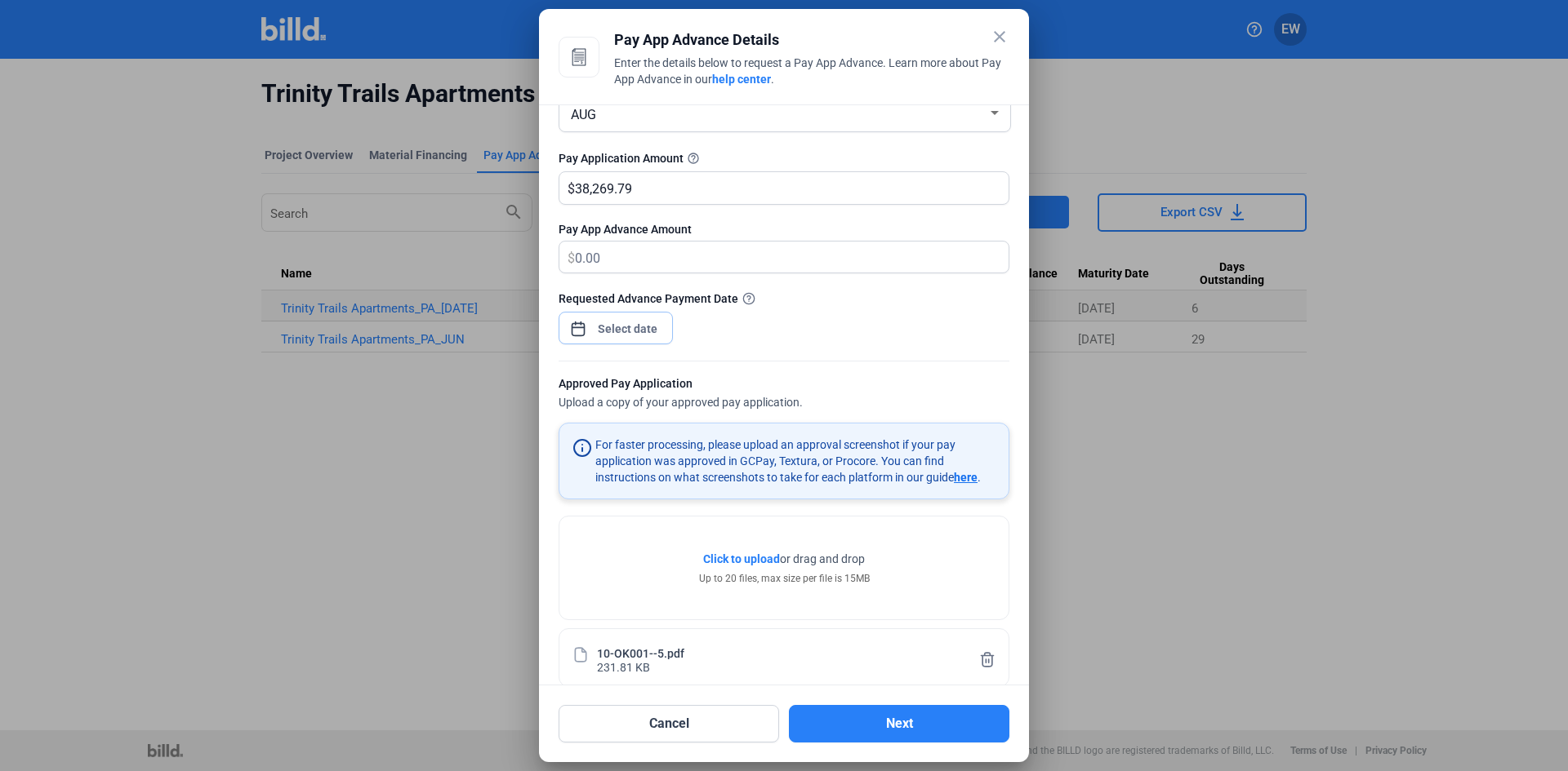
scroll to position [140, 0]
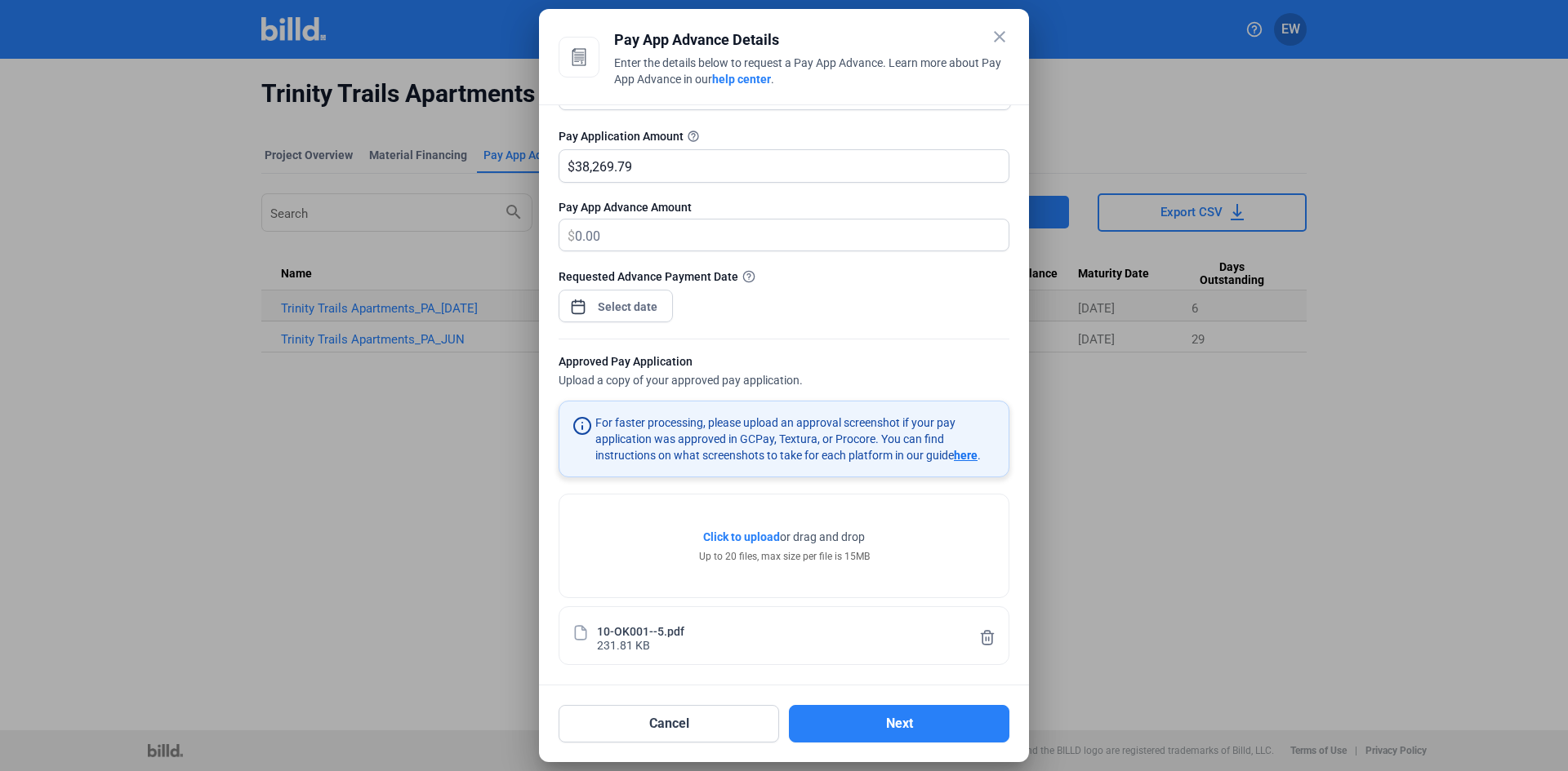
click at [745, 532] on span "Click to upload" at bounding box center [741, 537] width 77 height 13
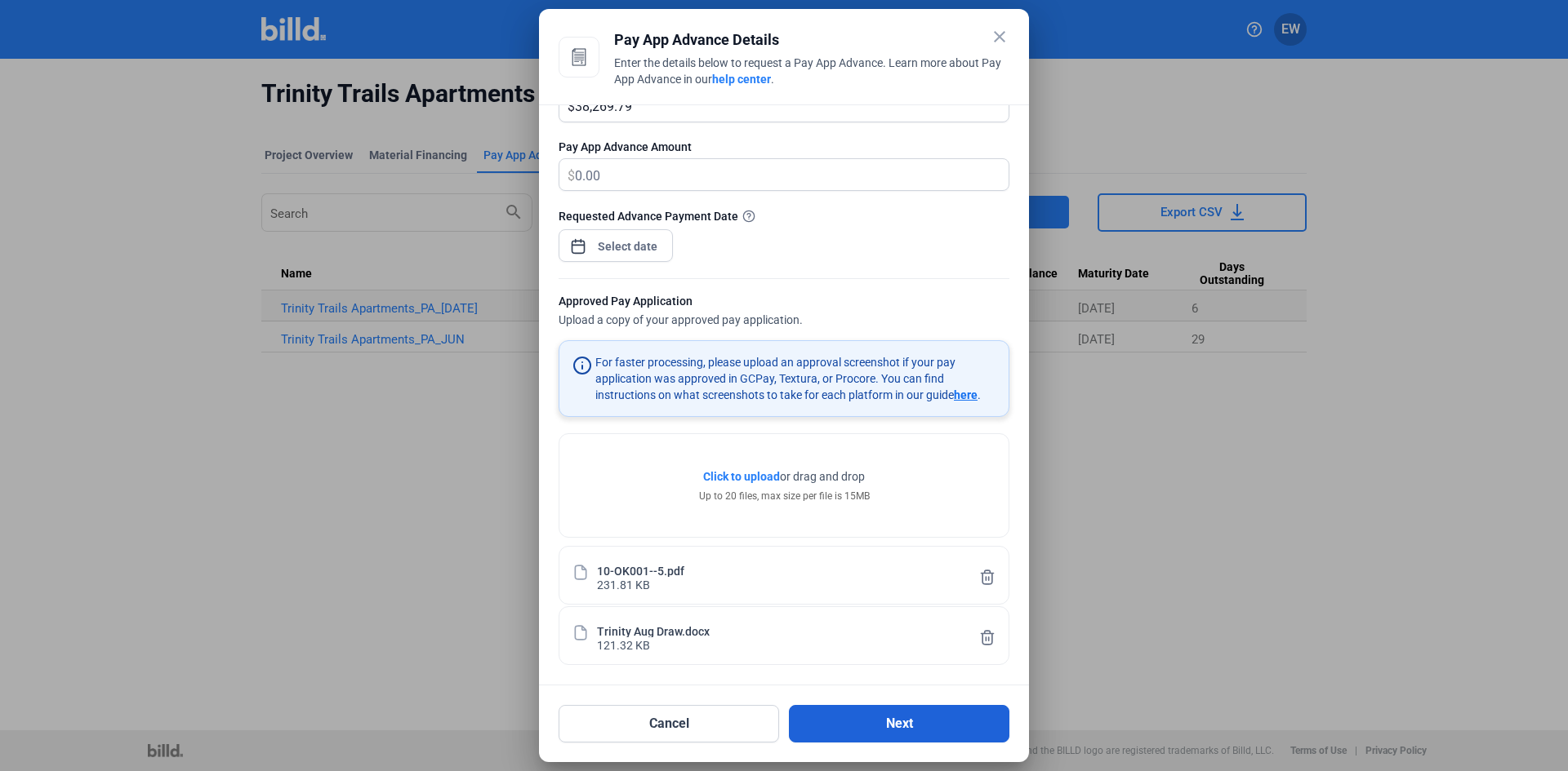
click at [898, 724] on button "Next" at bounding box center [899, 724] width 221 height 38
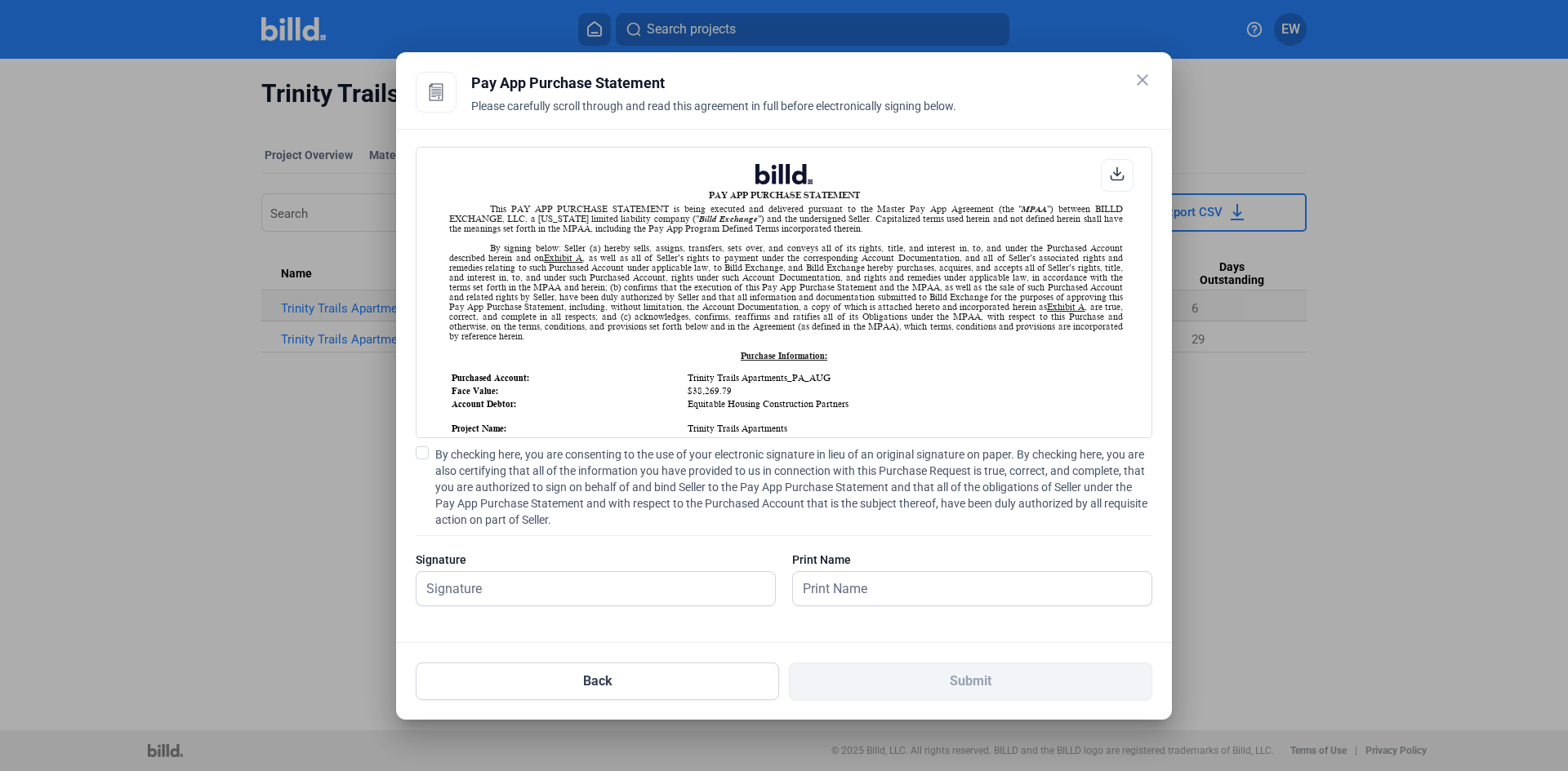
scroll to position [1, 0]
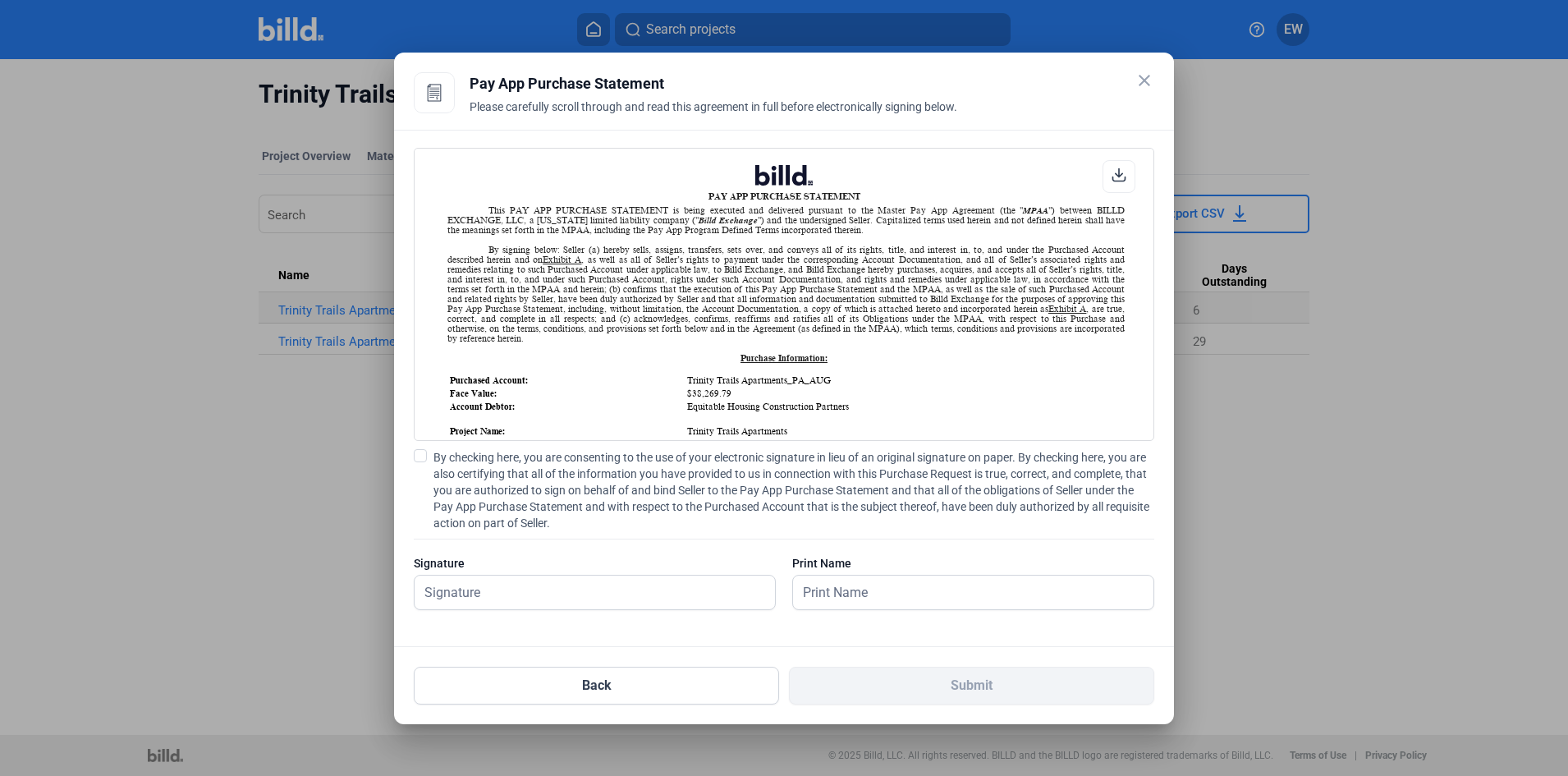
click at [420, 455] on span at bounding box center [420, 456] width 13 height 13
click at [0, 0] on input "By checking here, you are consenting to the use of your electronic signature in…" at bounding box center [0, 0] width 0 height 0
click at [474, 588] on input "text" at bounding box center [585, 592] width 342 height 34
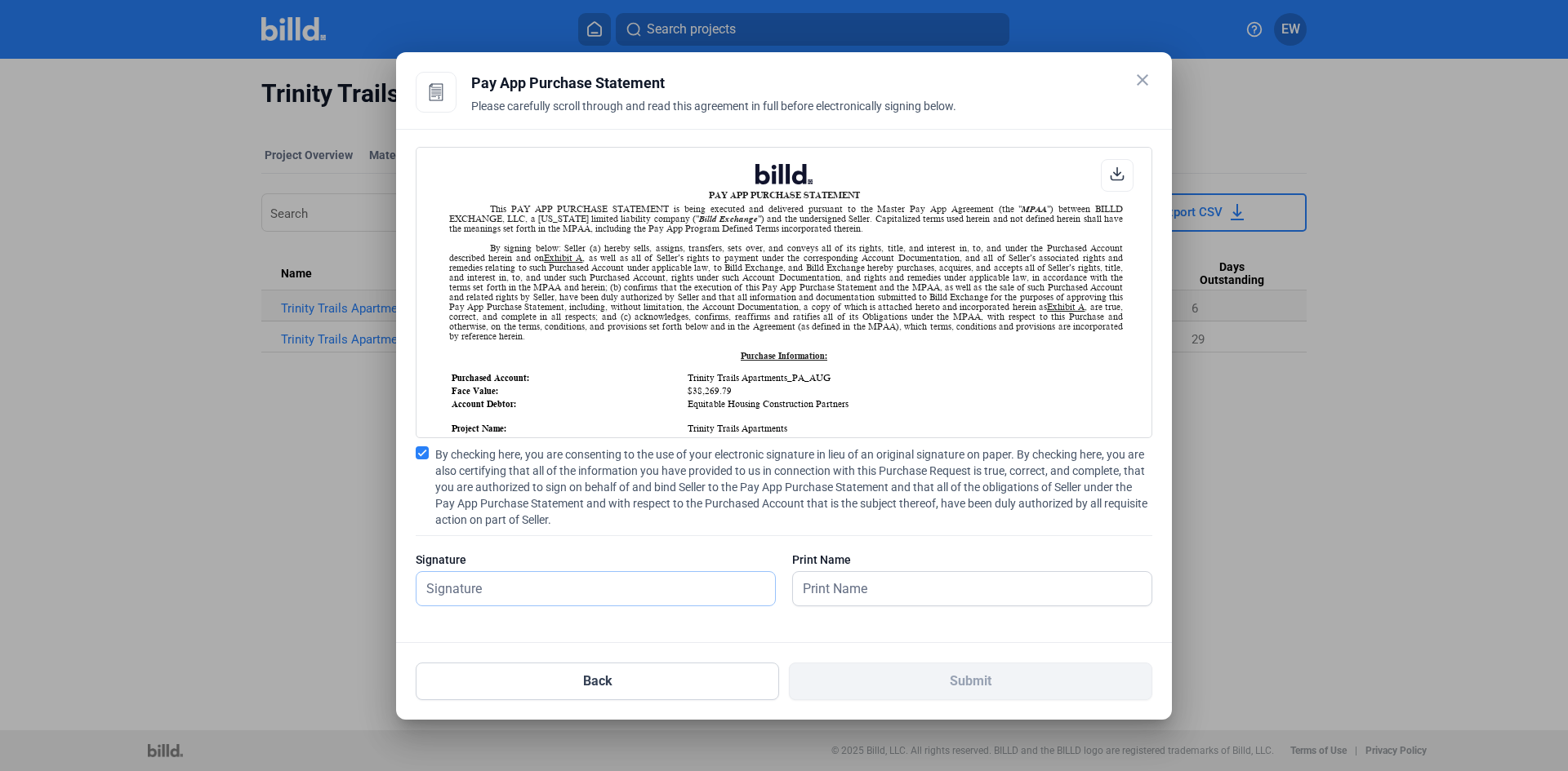
type input "[PERSON_NAME]"
click at [840, 592] on input "text" at bounding box center [962, 588] width 340 height 33
type input "[PERSON_NAME]"
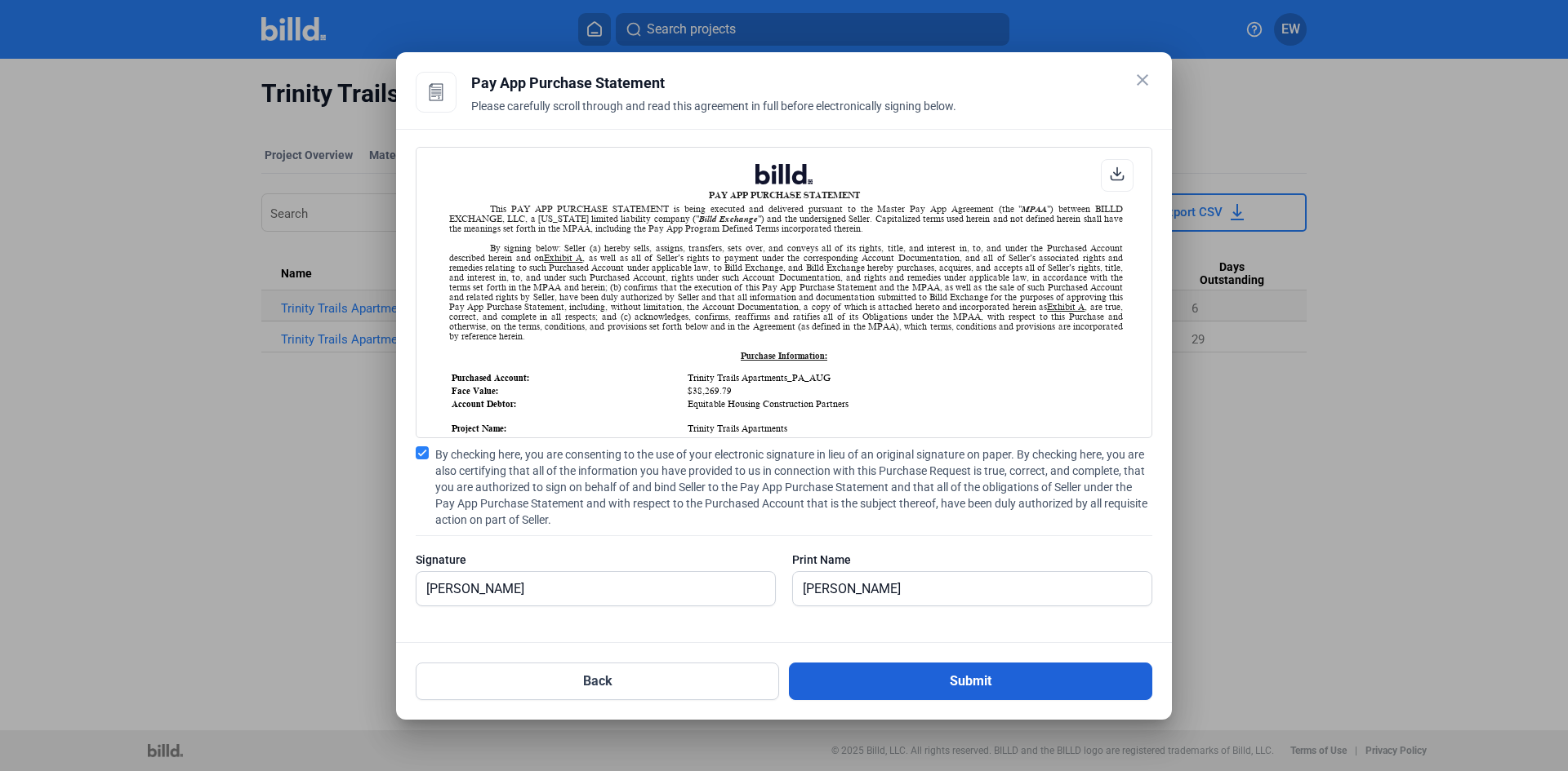
click at [926, 676] on button "Submit" at bounding box center [971, 681] width 363 height 38
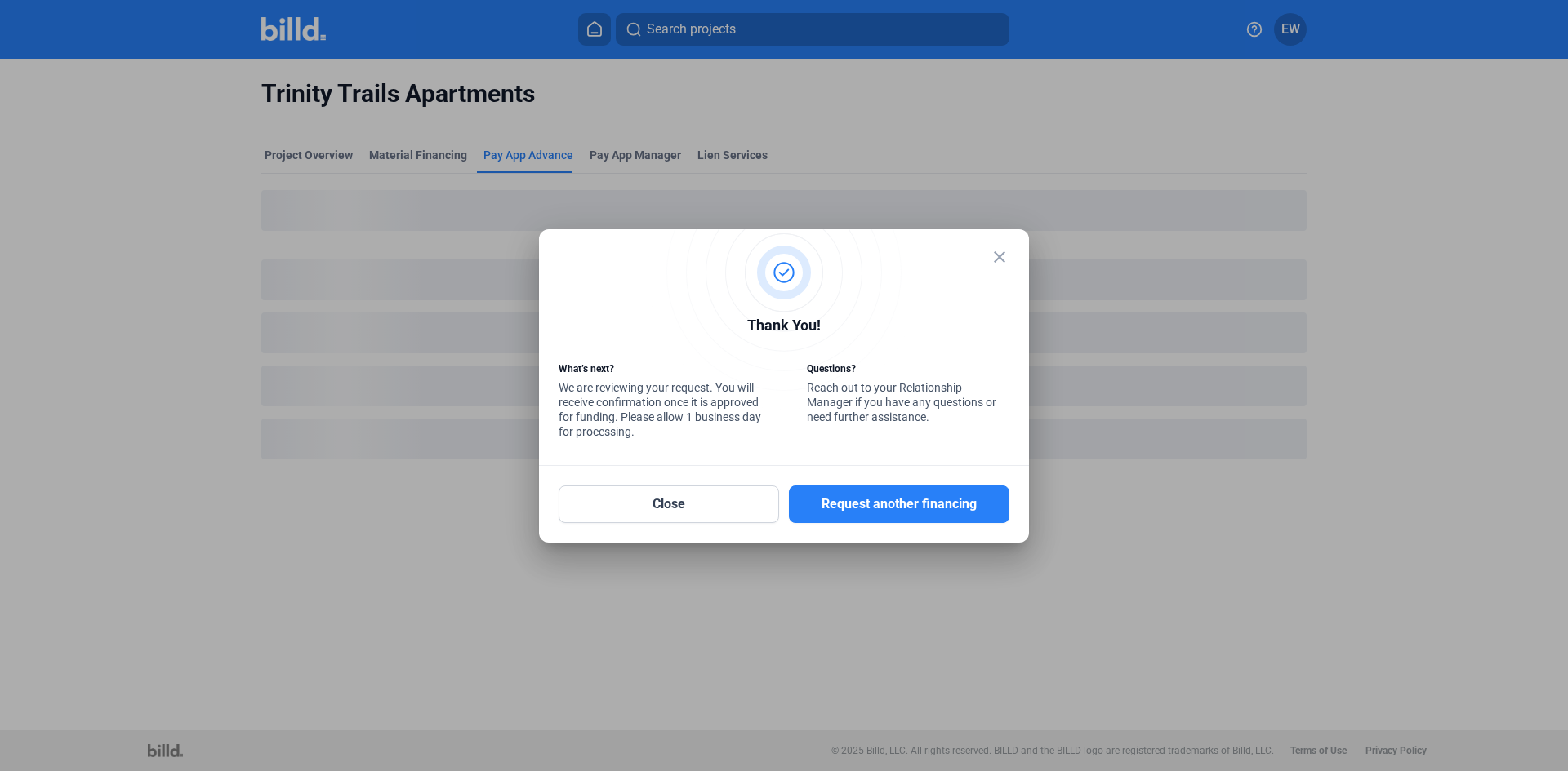
click at [1001, 260] on mat-icon "close" at bounding box center [999, 257] width 19 height 19
